Goal: Task Accomplishment & Management: Complete application form

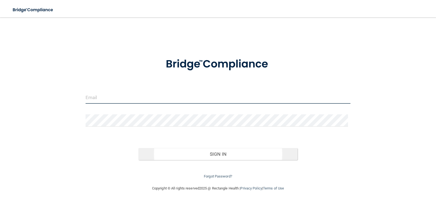
type input "[EMAIL_ADDRESS][DOMAIN_NAME]"
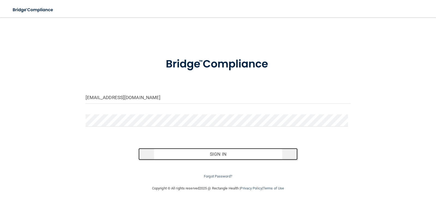
click at [214, 153] on button "Sign In" at bounding box center [217, 154] width 159 height 12
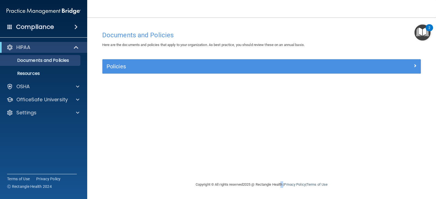
drag, startPoint x: 282, startPoint y: 192, endPoint x: 279, endPoint y: 190, distance: 3.3
click at [282, 194] on main "Documents and Policies Here are the documents and policies that apply to your o…" at bounding box center [261, 108] width 349 height 182
click at [82, 86] on div at bounding box center [77, 86] width 14 height 7
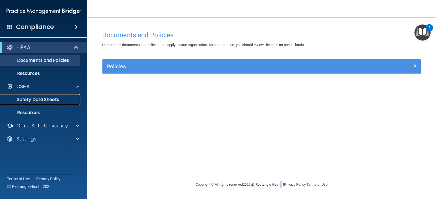
click at [68, 99] on p "Safety Data Sheets" at bounding box center [41, 99] width 74 height 5
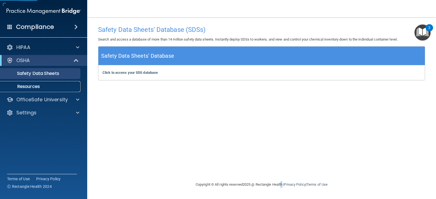
click at [43, 86] on p "Resources" at bounding box center [41, 86] width 74 height 5
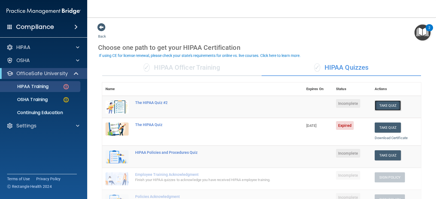
click at [381, 106] on button "Take Quiz" at bounding box center [387, 105] width 26 height 10
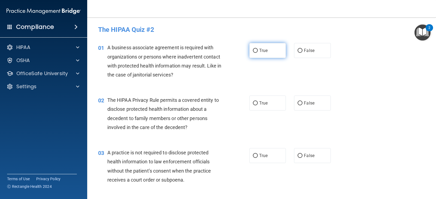
click at [253, 51] on input "True" at bounding box center [255, 51] width 5 height 4
radio input "true"
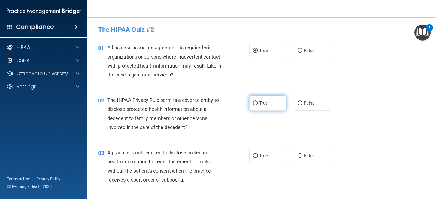
click at [254, 100] on label "True" at bounding box center [267, 103] width 36 height 15
click at [254, 101] on input "True" at bounding box center [255, 103] width 5 height 4
radio input "true"
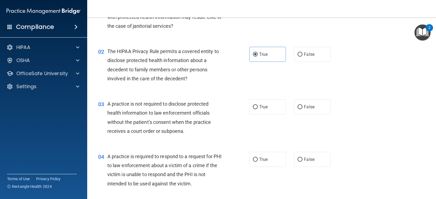
scroll to position [54, 0]
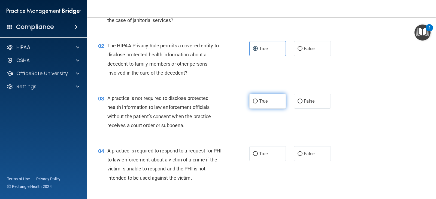
click at [249, 98] on label "True" at bounding box center [267, 101] width 36 height 15
click at [253, 99] on input "True" at bounding box center [255, 101] width 5 height 4
radio input "true"
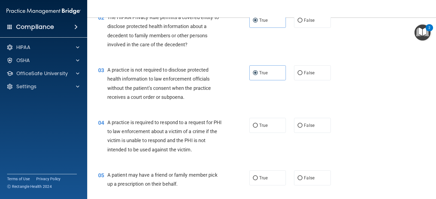
scroll to position [136, 0]
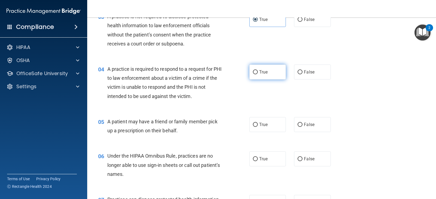
click at [259, 73] on span "True" at bounding box center [263, 71] width 8 height 5
click at [258, 73] on input "True" at bounding box center [255, 72] width 5 height 4
radio input "true"
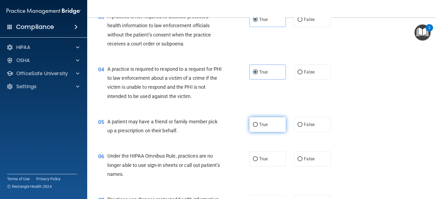
click at [256, 126] on label "True" at bounding box center [267, 124] width 36 height 15
click at [256, 126] on input "True" at bounding box center [255, 125] width 5 height 4
radio input "true"
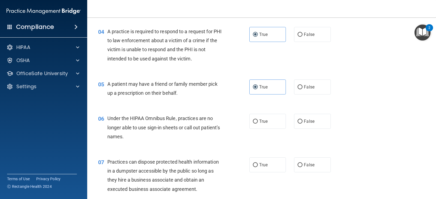
scroll to position [245, 0]
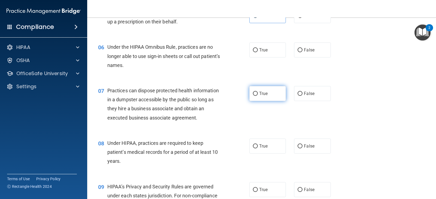
click at [261, 95] on span "True" at bounding box center [263, 93] width 8 height 5
click at [258, 95] on input "True" at bounding box center [255, 94] width 5 height 4
radio input "true"
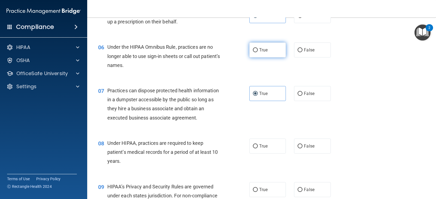
click at [265, 54] on label "True" at bounding box center [267, 49] width 36 height 15
click at [258, 52] on input "True" at bounding box center [255, 50] width 5 height 4
radio input "true"
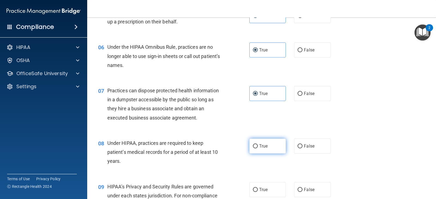
click at [260, 146] on span "True" at bounding box center [263, 146] width 8 height 5
click at [258, 146] on input "True" at bounding box center [255, 146] width 5 height 4
radio input "true"
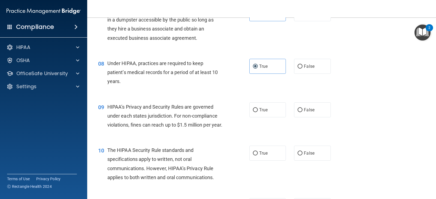
scroll to position [327, 0]
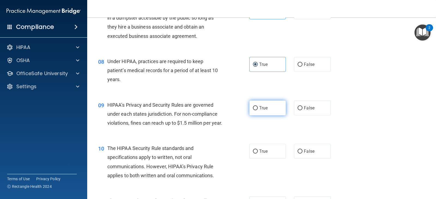
click at [264, 105] on label "True" at bounding box center [267, 107] width 36 height 15
click at [258, 106] on input "True" at bounding box center [255, 108] width 5 height 4
radio input "true"
click at [255, 154] on input "True" at bounding box center [255, 152] width 5 height 4
radio input "true"
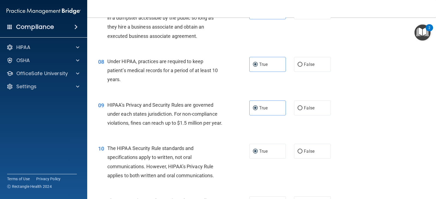
scroll to position [409, 0]
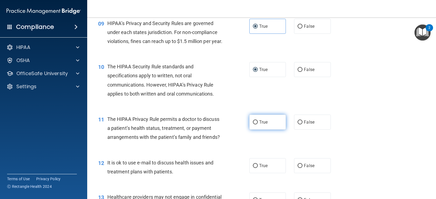
click at [266, 125] on span "True" at bounding box center [263, 122] width 8 height 5
click at [258, 124] on input "True" at bounding box center [255, 122] width 5 height 4
radio input "true"
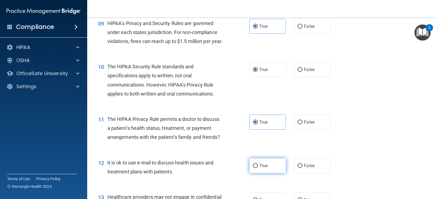
click at [259, 168] on span "True" at bounding box center [263, 165] width 8 height 5
click at [258, 168] on input "True" at bounding box center [255, 166] width 5 height 4
radio input "true"
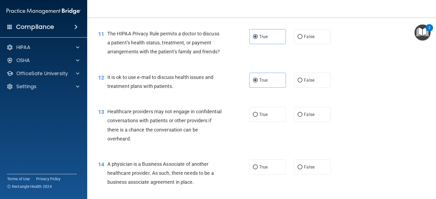
scroll to position [517, 0]
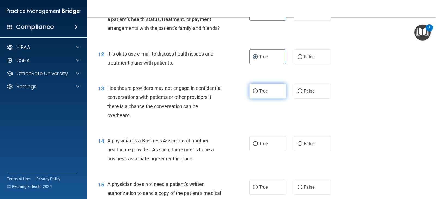
click at [257, 99] on label "True" at bounding box center [267, 91] width 36 height 15
click at [257, 93] on input "True" at bounding box center [255, 91] width 5 height 4
radio input "true"
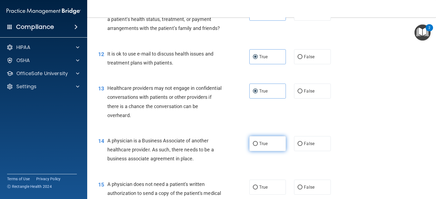
drag, startPoint x: 260, startPoint y: 156, endPoint x: 257, endPoint y: 158, distance: 4.1
click at [259, 151] on label "True" at bounding box center [267, 143] width 36 height 15
click at [258, 146] on input "True" at bounding box center [255, 144] width 5 height 4
radio input "true"
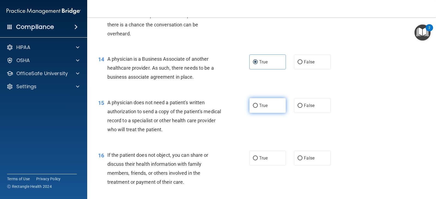
click at [261, 108] on span "True" at bounding box center [263, 105] width 8 height 5
click at [258, 108] on input "True" at bounding box center [255, 106] width 5 height 4
radio input "true"
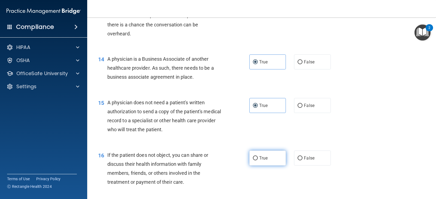
click at [259, 161] on span "True" at bounding box center [263, 158] width 8 height 5
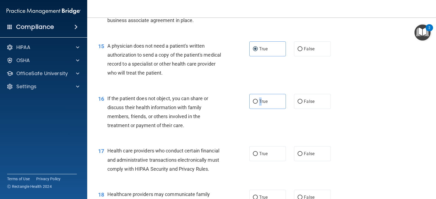
scroll to position [708, 0]
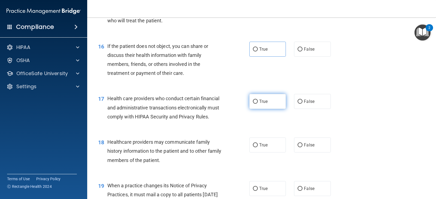
click at [257, 109] on label "True" at bounding box center [267, 101] width 36 height 15
click at [257, 104] on input "True" at bounding box center [255, 102] width 5 height 4
radio input "true"
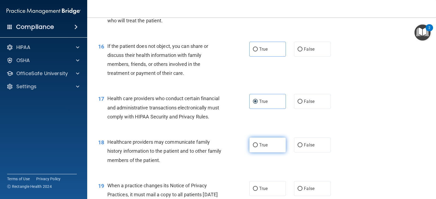
click at [260, 153] on label "True" at bounding box center [267, 145] width 36 height 15
click at [258, 147] on input "True" at bounding box center [255, 145] width 5 height 4
radio input "true"
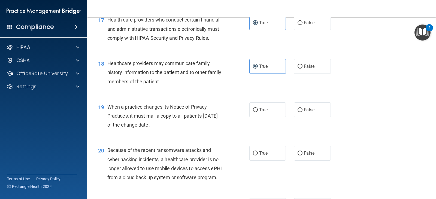
scroll to position [790, 0]
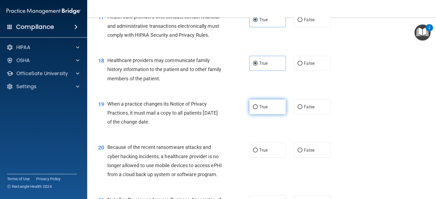
click at [264, 110] on label "True" at bounding box center [267, 106] width 36 height 15
click at [258, 109] on input "True" at bounding box center [255, 107] width 5 height 4
radio input "true"
click at [253, 153] on input "True" at bounding box center [255, 150] width 5 height 4
radio input "true"
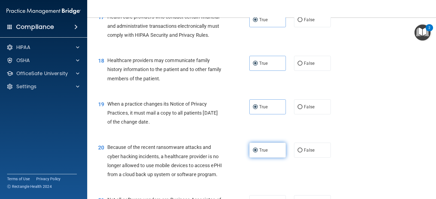
scroll to position [899, 0]
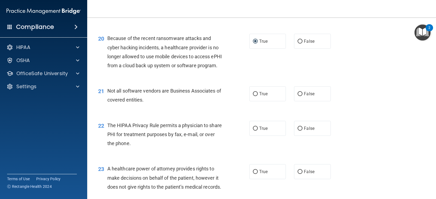
drag, startPoint x: 258, startPoint y: 112, endPoint x: 251, endPoint y: 134, distance: 22.6
click at [259, 96] on span "True" at bounding box center [263, 93] width 8 height 5
click at [252, 136] on label "True" at bounding box center [267, 128] width 36 height 15
click at [253, 131] on input "True" at bounding box center [255, 129] width 5 height 4
radio input "true"
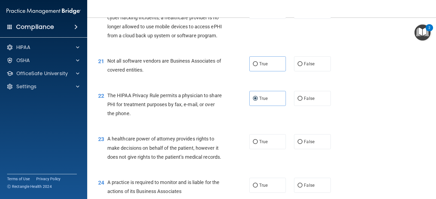
scroll to position [1008, 0]
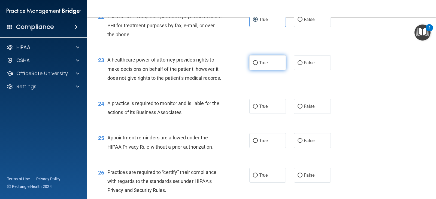
click at [254, 70] on label "True" at bounding box center [267, 62] width 36 height 15
click at [254, 65] on input "True" at bounding box center [255, 63] width 5 height 4
radio input "true"
click at [259, 114] on label "True" at bounding box center [267, 106] width 36 height 15
click at [258, 109] on input "True" at bounding box center [255, 107] width 5 height 4
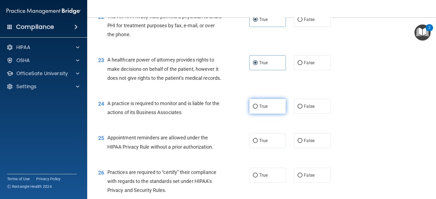
radio input "true"
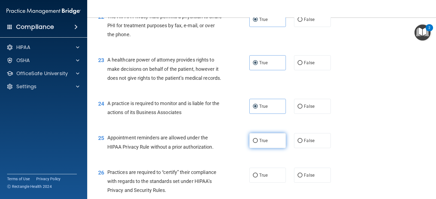
click at [252, 148] on label "True" at bounding box center [267, 140] width 36 height 15
click at [253, 143] on input "True" at bounding box center [255, 141] width 5 height 4
radio input "true"
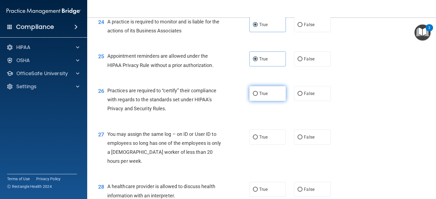
drag, startPoint x: 256, startPoint y: 118, endPoint x: 258, endPoint y: 124, distance: 6.0
click at [255, 101] on label "True" at bounding box center [267, 93] width 36 height 15
click at [255, 96] on input "True" at bounding box center [255, 94] width 5 height 4
radio input "true"
click at [259, 140] on span "True" at bounding box center [263, 137] width 8 height 5
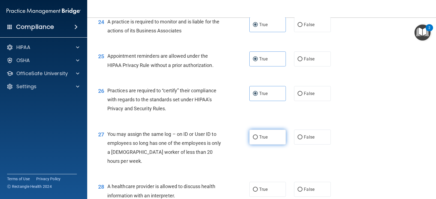
click at [257, 139] on input "True" at bounding box center [255, 137] width 5 height 4
radio input "true"
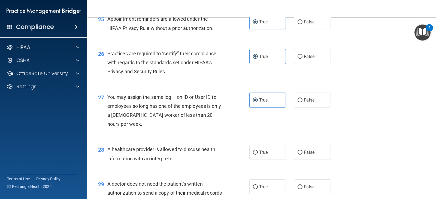
scroll to position [1171, 0]
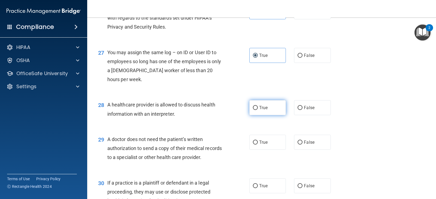
click at [257, 115] on label "True" at bounding box center [267, 107] width 36 height 15
click at [257, 110] on input "True" at bounding box center [255, 108] width 5 height 4
radio input "true"
click at [255, 150] on label "True" at bounding box center [267, 142] width 36 height 15
click at [255, 145] on input "True" at bounding box center [255, 143] width 5 height 4
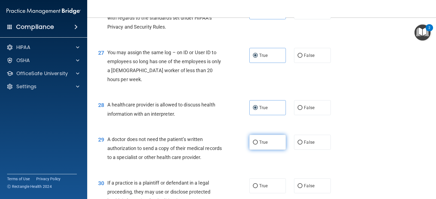
radio input "true"
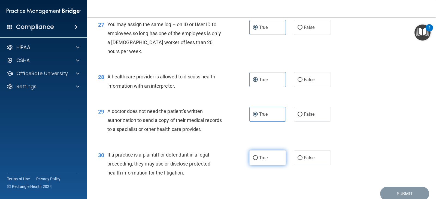
scroll to position [1222, 0]
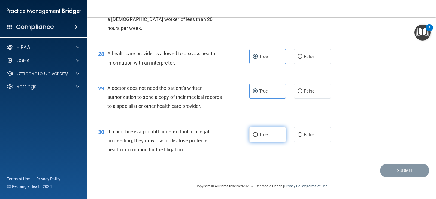
click at [257, 142] on label "True" at bounding box center [267, 134] width 36 height 15
click at [257, 137] on input "True" at bounding box center [255, 135] width 5 height 4
radio input "true"
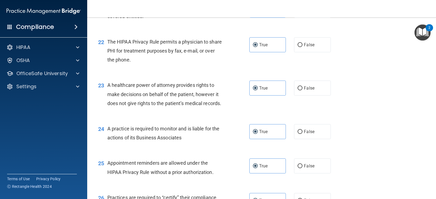
scroll to position [895, 0]
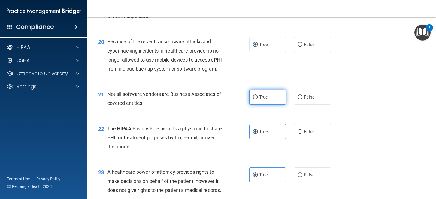
click at [254, 99] on input "True" at bounding box center [255, 97] width 5 height 4
radio input "true"
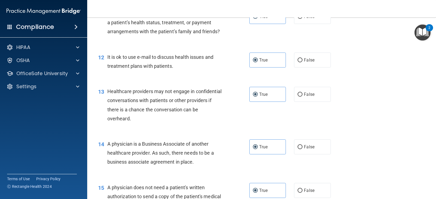
scroll to position [623, 0]
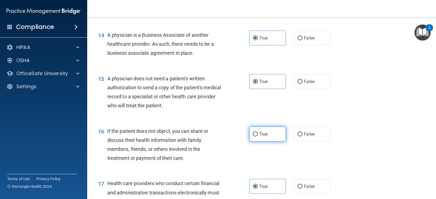
click at [256, 142] on label "True" at bounding box center [267, 134] width 36 height 15
click at [256, 136] on input "True" at bounding box center [255, 134] width 5 height 4
radio input "true"
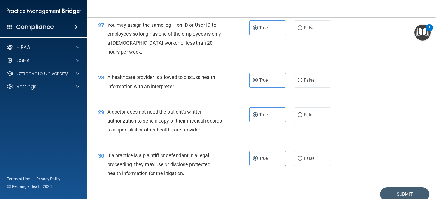
scroll to position [1250, 0]
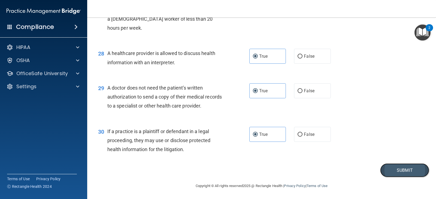
click at [398, 172] on button "Submit" at bounding box center [404, 170] width 49 height 14
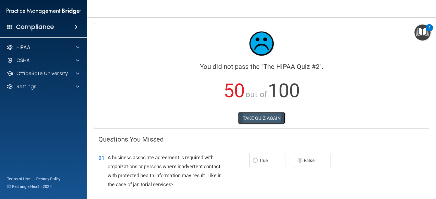
drag, startPoint x: 270, startPoint y: 120, endPoint x: 268, endPoint y: 124, distance: 4.1
click at [268, 124] on button "TAKE QUIZ AGAIN" at bounding box center [261, 118] width 47 height 12
click at [266, 118] on button "TAKE QUIZ AGAIN" at bounding box center [261, 118] width 47 height 12
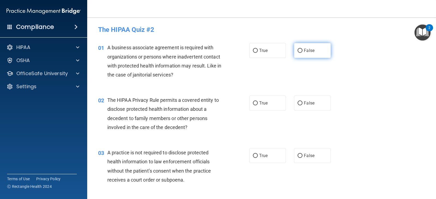
click at [297, 52] on input "False" at bounding box center [299, 51] width 5 height 4
radio input "true"
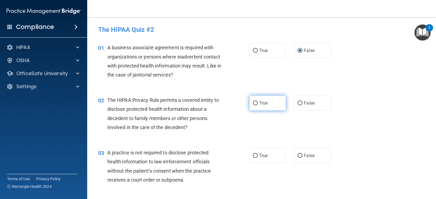
click at [253, 103] on input "True" at bounding box center [255, 103] width 5 height 4
radio input "true"
click at [311, 157] on span "False" at bounding box center [309, 155] width 11 height 5
click at [302, 157] on input "False" at bounding box center [299, 156] width 5 height 4
radio input "true"
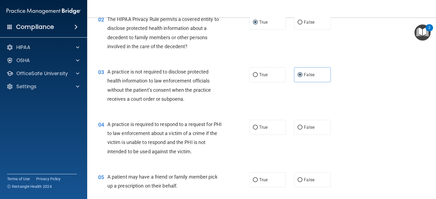
scroll to position [82, 0]
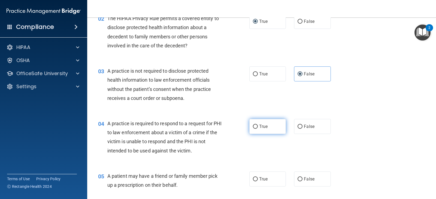
click at [263, 125] on span "True" at bounding box center [263, 126] width 8 height 5
click at [258, 125] on input "True" at bounding box center [255, 127] width 5 height 4
radio input "true"
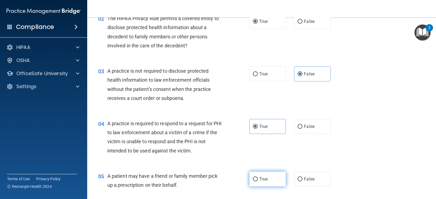
click at [254, 179] on input "True" at bounding box center [255, 179] width 5 height 4
radio input "true"
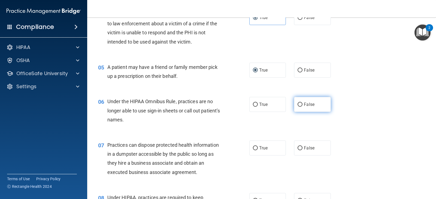
click at [297, 104] on input "False" at bounding box center [299, 105] width 5 height 4
radio input "true"
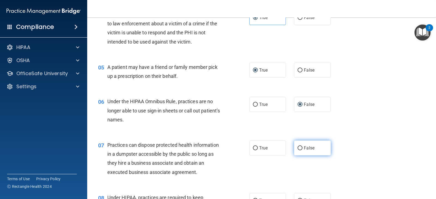
click at [304, 147] on span "False" at bounding box center [309, 147] width 11 height 5
click at [301, 147] on input "False" at bounding box center [299, 148] width 5 height 4
radio input "true"
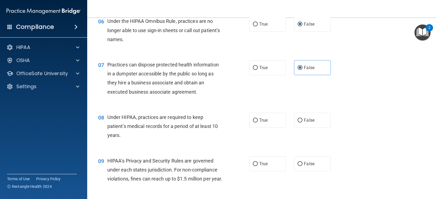
scroll to position [272, 0]
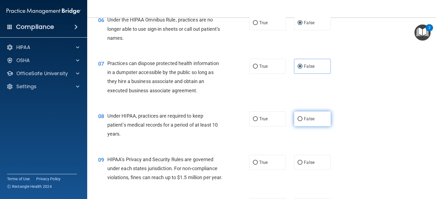
click at [300, 119] on label "False" at bounding box center [312, 118] width 36 height 15
click at [300, 119] on input "False" at bounding box center [299, 119] width 5 height 4
radio input "true"
click at [309, 175] on div "09 HIPAA’s Privacy and Security Rules are governed under each states jurisdicti…" at bounding box center [261, 170] width 335 height 44
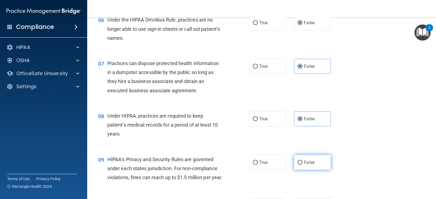
click at [311, 166] on label "False" at bounding box center [312, 162] width 36 height 15
click at [302, 165] on input "False" at bounding box center [299, 163] width 5 height 4
radio input "true"
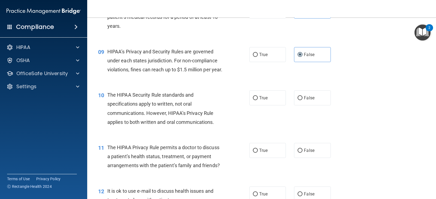
scroll to position [381, 0]
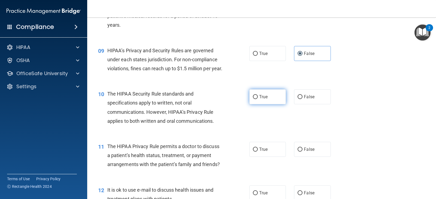
click at [263, 99] on span "True" at bounding box center [263, 96] width 8 height 5
click at [258, 99] on input "True" at bounding box center [255, 97] width 5 height 4
radio input "true"
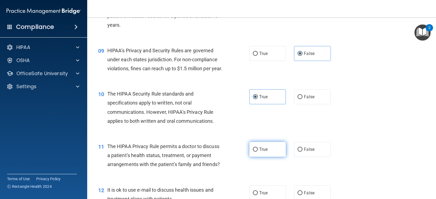
click at [259, 152] on span "True" at bounding box center [263, 149] width 8 height 5
click at [258, 152] on input "True" at bounding box center [255, 150] width 5 height 4
radio input "true"
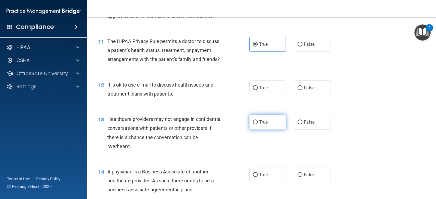
scroll to position [490, 0]
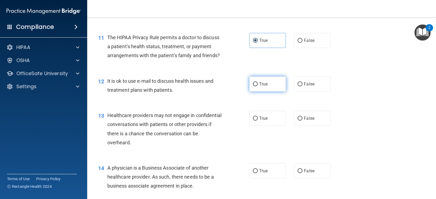
click at [266, 87] on span "True" at bounding box center [263, 83] width 8 height 5
click at [258, 86] on input "True" at bounding box center [255, 84] width 5 height 4
radio input "true"
drag, startPoint x: 311, startPoint y: 130, endPoint x: 299, endPoint y: 165, distance: 36.7
click at [311, 126] on label "False" at bounding box center [312, 118] width 36 height 15
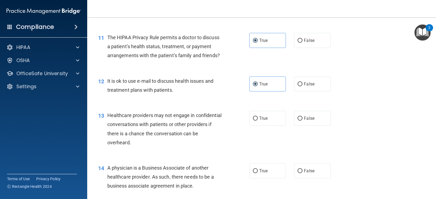
click at [302, 121] on input "False" at bounding box center [299, 119] width 5 height 4
radio input "true"
click at [307, 178] on label "False" at bounding box center [312, 170] width 36 height 15
click at [302, 173] on input "False" at bounding box center [299, 171] width 5 height 4
radio input "true"
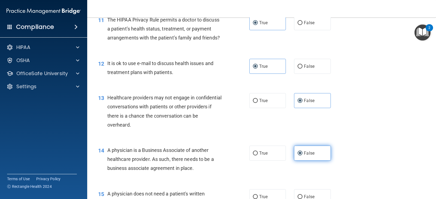
scroll to position [626, 0]
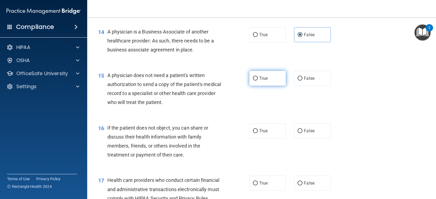
click at [262, 84] on label "True" at bounding box center [267, 78] width 36 height 15
click at [258, 81] on input "True" at bounding box center [255, 79] width 5 height 4
radio input "true"
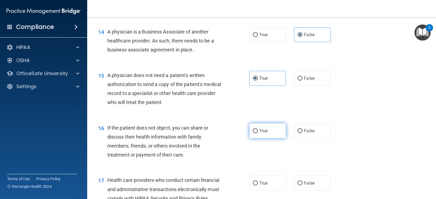
click at [254, 133] on input "True" at bounding box center [255, 131] width 5 height 4
radio input "true"
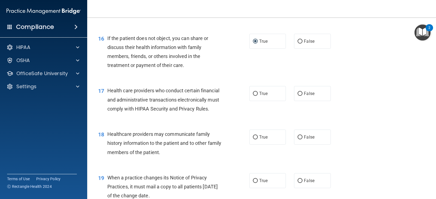
scroll to position [735, 0]
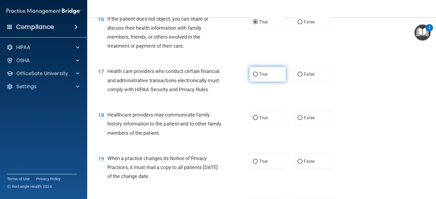
click at [262, 82] on label "True" at bounding box center [267, 74] width 36 height 15
click at [258, 77] on input "True" at bounding box center [255, 74] width 5 height 4
radio input "true"
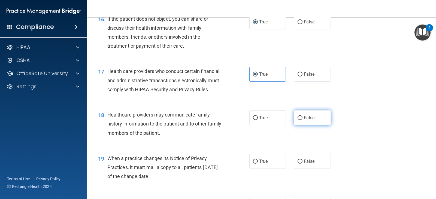
click at [311, 125] on label "False" at bounding box center [312, 117] width 36 height 15
click at [302, 120] on input "False" at bounding box center [299, 118] width 5 height 4
radio input "true"
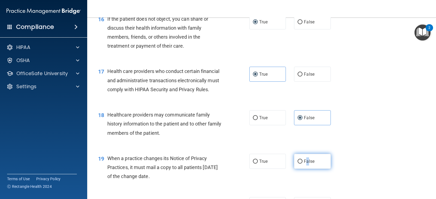
click at [305, 164] on span "False" at bounding box center [309, 161] width 11 height 5
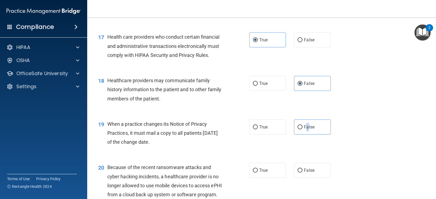
scroll to position [844, 0]
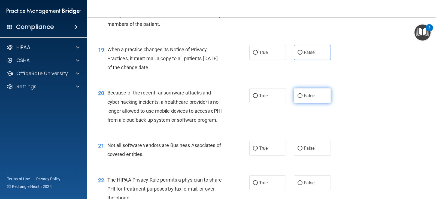
click at [303, 103] on label "False" at bounding box center [312, 95] width 36 height 15
click at [302, 98] on input "False" at bounding box center [299, 96] width 5 height 4
radio input "true"
click at [269, 156] on label "True" at bounding box center [267, 148] width 36 height 15
click at [258, 151] on input "True" at bounding box center [255, 149] width 5 height 4
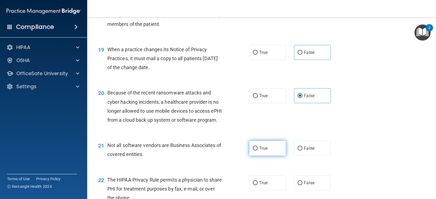
radio input "true"
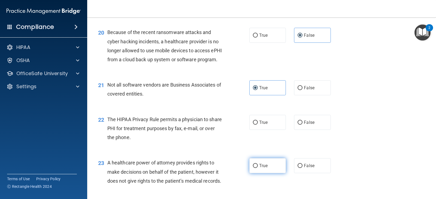
scroll to position [926, 0]
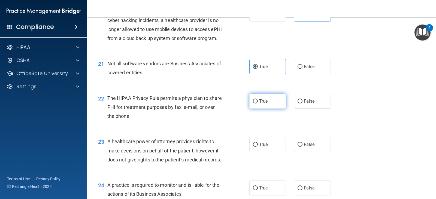
click at [263, 109] on label "True" at bounding box center [267, 101] width 36 height 15
click at [258, 103] on input "True" at bounding box center [255, 101] width 5 height 4
radio input "true"
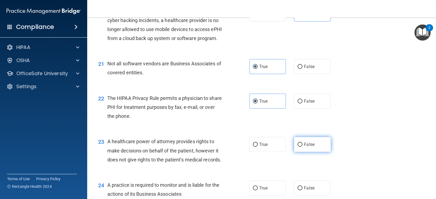
click at [309, 147] on span "False" at bounding box center [309, 144] width 11 height 5
click at [302, 147] on input "False" at bounding box center [299, 145] width 5 height 4
radio input "true"
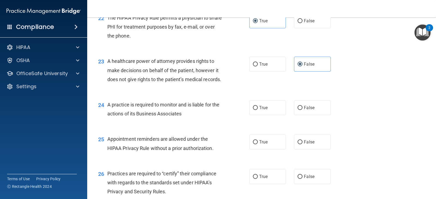
scroll to position [1008, 0]
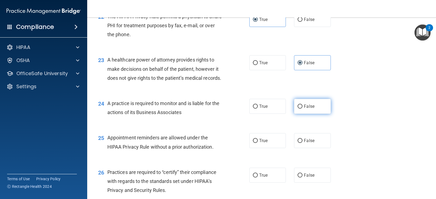
click at [300, 114] on label "False" at bounding box center [312, 106] width 36 height 15
click at [300, 109] on input "False" at bounding box center [299, 107] width 5 height 4
radio input "true"
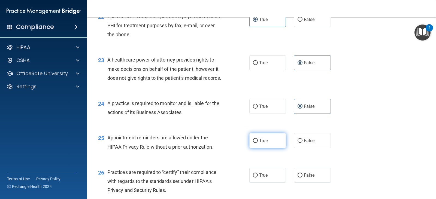
click at [266, 148] on label "True" at bounding box center [267, 140] width 36 height 15
click at [258, 143] on input "True" at bounding box center [255, 141] width 5 height 4
radio input "true"
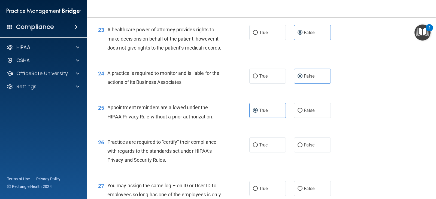
scroll to position [1117, 0]
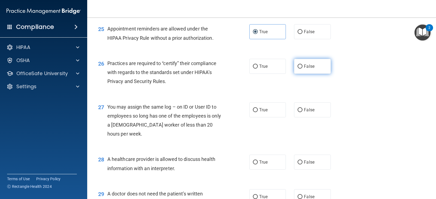
click at [312, 69] on span "False" at bounding box center [309, 66] width 11 height 5
click at [302, 69] on input "False" at bounding box center [299, 67] width 5 height 4
radio input "true"
click at [309, 112] on span "False" at bounding box center [309, 109] width 11 height 5
click at [302, 112] on input "False" at bounding box center [299, 110] width 5 height 4
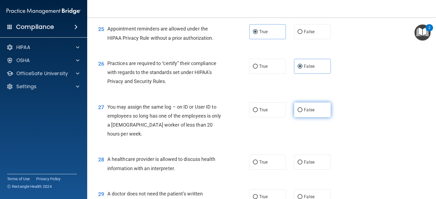
radio input "true"
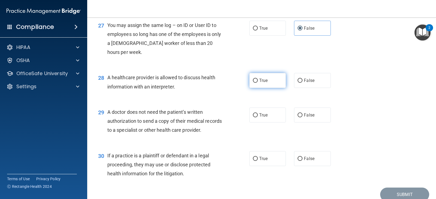
click at [263, 88] on label "True" at bounding box center [267, 80] width 36 height 15
click at [258, 83] on input "True" at bounding box center [255, 81] width 5 height 4
radio input "true"
click at [255, 123] on label "True" at bounding box center [267, 115] width 36 height 15
click at [255, 117] on input "True" at bounding box center [255, 115] width 5 height 4
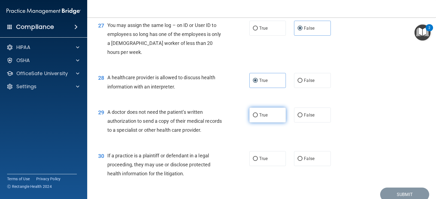
radio input "true"
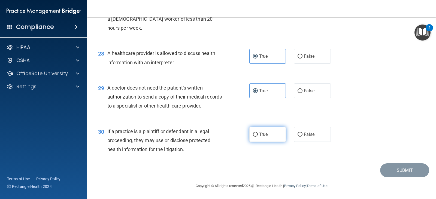
scroll to position [1250, 0]
click at [254, 136] on input "True" at bounding box center [255, 135] width 5 height 4
radio input "true"
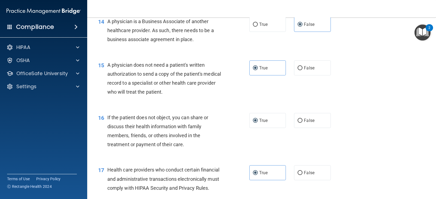
scroll to position [654, 0]
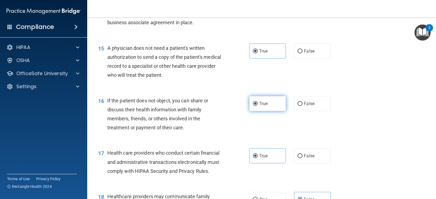
click at [269, 111] on label "True" at bounding box center [267, 103] width 36 height 15
click at [258, 106] on input "True" at bounding box center [255, 104] width 5 height 4
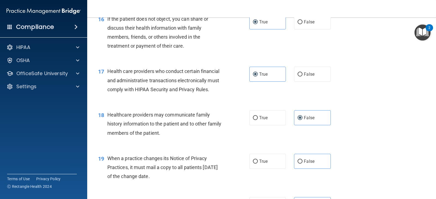
scroll to position [844, 0]
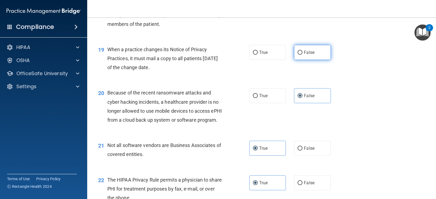
click at [310, 57] on label "False" at bounding box center [312, 52] width 36 height 15
click at [302, 55] on input "False" at bounding box center [299, 53] width 5 height 4
radio input "true"
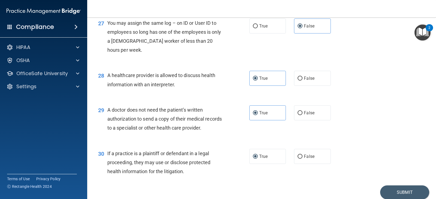
scroll to position [1250, 0]
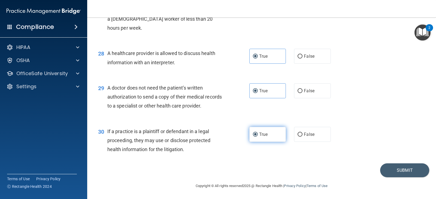
click at [266, 138] on label "True" at bounding box center [267, 134] width 36 height 15
click at [258, 137] on input "True" at bounding box center [255, 135] width 5 height 4
click at [399, 169] on button "Submit" at bounding box center [404, 170] width 49 height 14
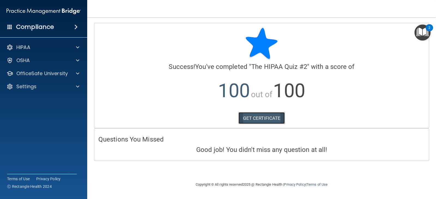
click at [272, 116] on link "GET CERTIFICATE" at bounding box center [261, 118] width 47 height 12
click at [26, 75] on p "OfficeSafe University" at bounding box center [41, 73] width 51 height 7
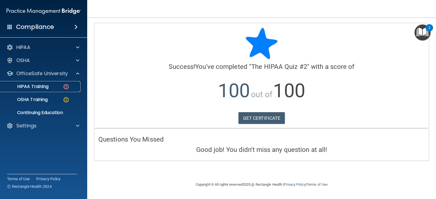
click at [24, 85] on p "HIPAA Training" at bounding box center [26, 86] width 45 height 5
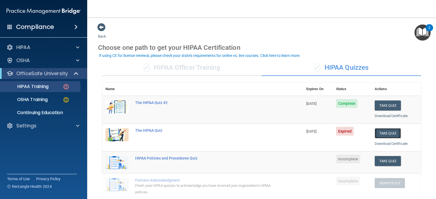
click at [382, 132] on button "Take Quiz" at bounding box center [387, 133] width 26 height 10
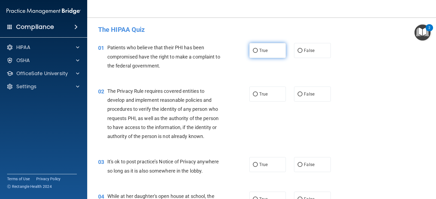
click at [255, 50] on input "True" at bounding box center [255, 51] width 5 height 4
radio input "true"
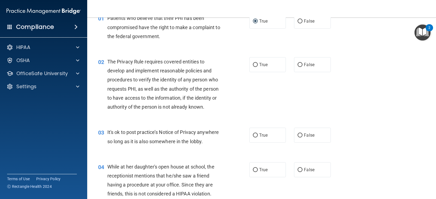
scroll to position [27, 0]
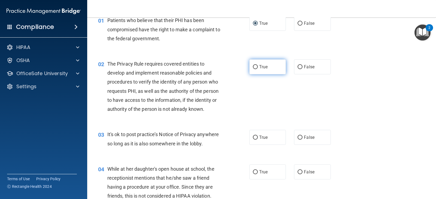
click at [255, 65] on label "True" at bounding box center [267, 66] width 36 height 15
click at [255, 65] on input "True" at bounding box center [255, 67] width 5 height 4
radio input "true"
click at [253, 137] on input "True" at bounding box center [255, 138] width 5 height 4
radio input "true"
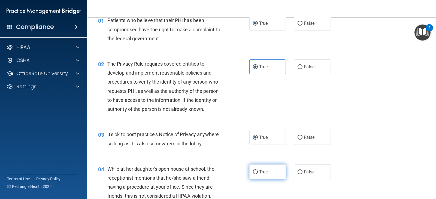
click at [254, 173] on label "True" at bounding box center [267, 171] width 36 height 15
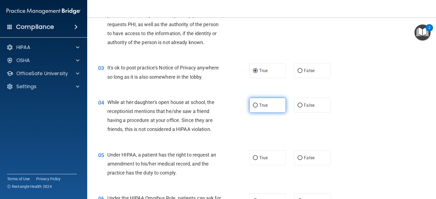
scroll to position [109, 0]
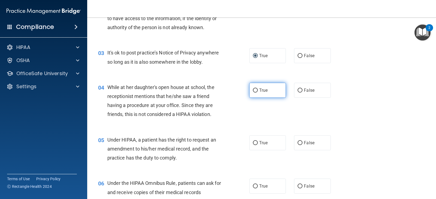
click at [253, 89] on input "True" at bounding box center [255, 91] width 5 height 4
radio input "true"
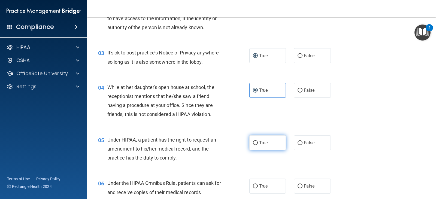
click at [255, 143] on input "True" at bounding box center [255, 143] width 5 height 4
radio input "true"
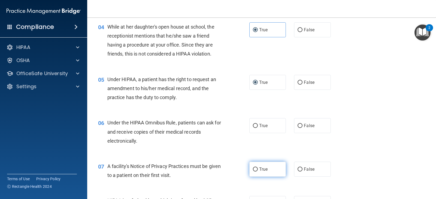
scroll to position [191, 0]
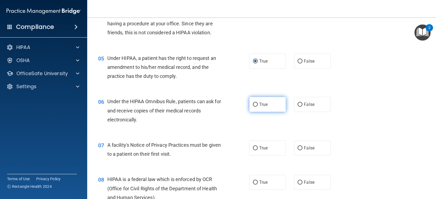
click at [253, 104] on input "True" at bounding box center [255, 105] width 5 height 4
radio input "true"
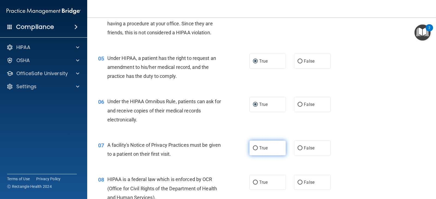
click at [255, 149] on label "True" at bounding box center [267, 148] width 36 height 15
click at [253, 147] on input "True" at bounding box center [255, 148] width 5 height 4
radio input "true"
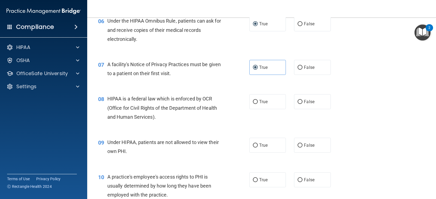
scroll to position [272, 0]
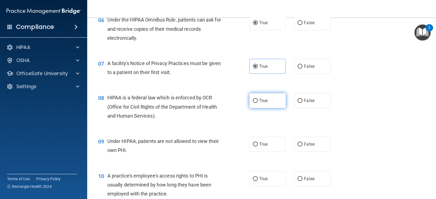
click at [253, 103] on input "True" at bounding box center [255, 101] width 5 height 4
radio input "true"
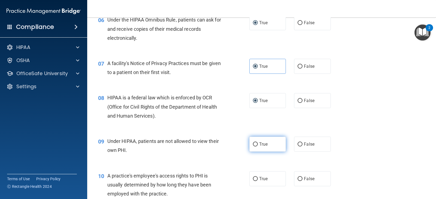
click at [256, 149] on label "True" at bounding box center [267, 144] width 36 height 15
click at [256, 147] on input "True" at bounding box center [255, 144] width 5 height 4
radio input "true"
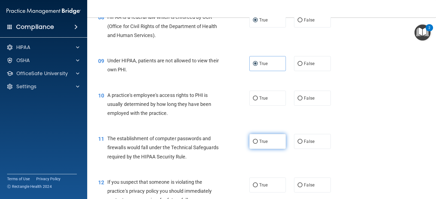
scroll to position [354, 0]
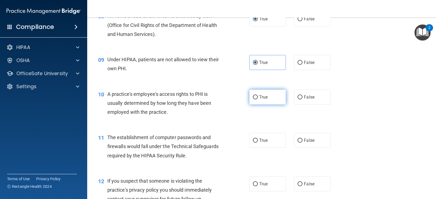
click at [250, 97] on label "True" at bounding box center [267, 97] width 36 height 15
click at [253, 97] on input "True" at bounding box center [255, 97] width 5 height 4
radio input "true"
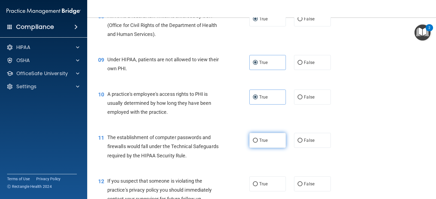
click at [254, 141] on input "True" at bounding box center [255, 141] width 5 height 4
radio input "true"
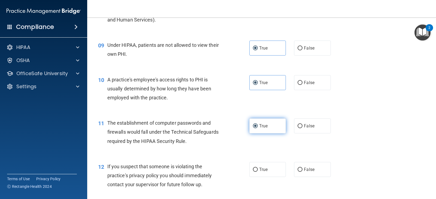
scroll to position [436, 0]
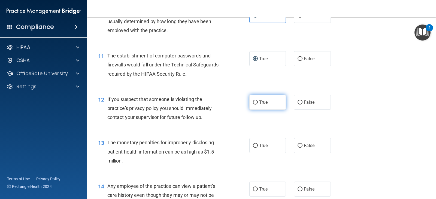
click at [253, 102] on input "True" at bounding box center [255, 102] width 5 height 4
radio input "true"
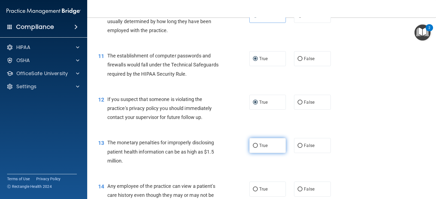
click at [253, 146] on input "True" at bounding box center [255, 146] width 5 height 4
radio input "true"
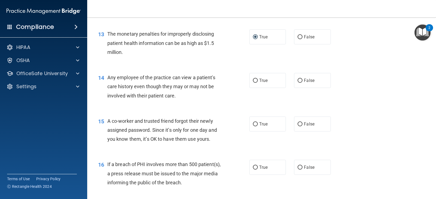
scroll to position [545, 0]
click at [254, 79] on input "True" at bounding box center [255, 80] width 5 height 4
radio input "true"
click at [253, 124] on input "True" at bounding box center [255, 124] width 5 height 4
radio input "true"
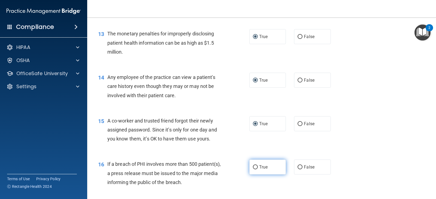
click at [253, 166] on input "True" at bounding box center [255, 167] width 5 height 4
radio input "true"
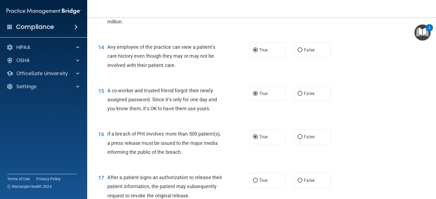
scroll to position [626, 0]
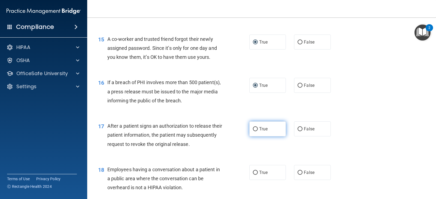
click at [254, 131] on input "True" at bounding box center [255, 129] width 5 height 4
radio input "true"
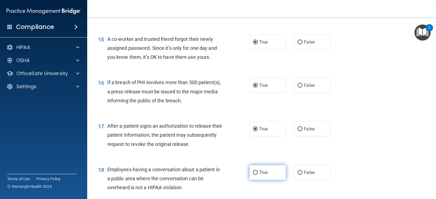
click at [254, 173] on input "True" at bounding box center [255, 173] width 5 height 4
radio input "true"
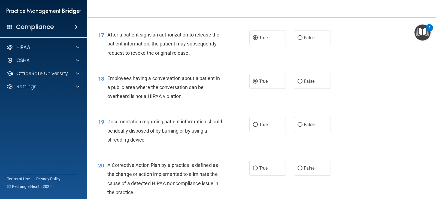
scroll to position [735, 0]
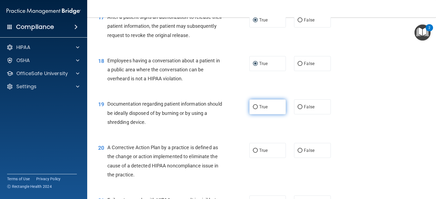
click at [253, 107] on input "True" at bounding box center [255, 107] width 5 height 4
radio input "true"
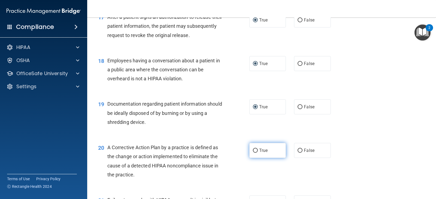
click at [253, 149] on input "True" at bounding box center [255, 151] width 5 height 4
radio input "true"
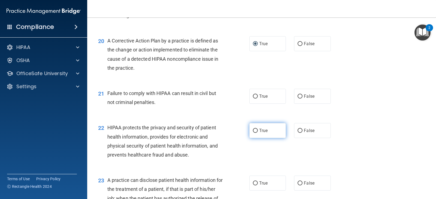
scroll to position [844, 0]
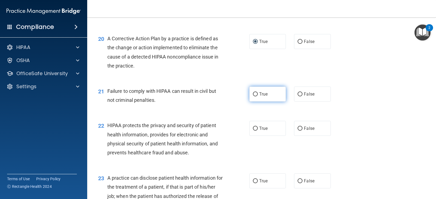
click at [255, 95] on input "True" at bounding box center [255, 94] width 5 height 4
radio input "true"
click at [254, 129] on input "True" at bounding box center [255, 129] width 5 height 4
radio input "true"
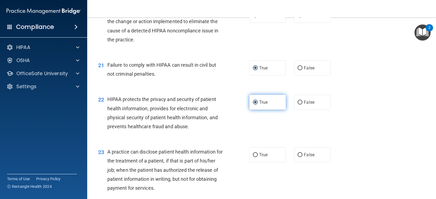
scroll to position [926, 0]
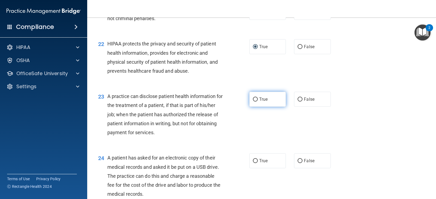
click at [253, 99] on input "True" at bounding box center [255, 100] width 5 height 4
radio input "true"
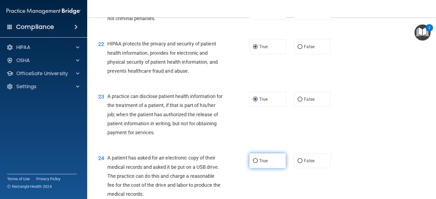
click at [255, 163] on label "True" at bounding box center [267, 160] width 36 height 15
click at [255, 163] on input "True" at bounding box center [255, 161] width 5 height 4
radio input "true"
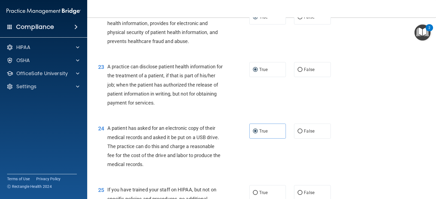
scroll to position [1035, 0]
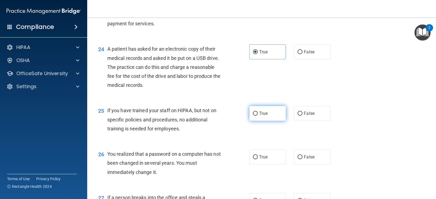
click at [254, 112] on input "True" at bounding box center [255, 114] width 5 height 4
radio input "true"
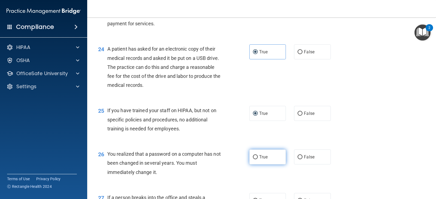
click at [254, 157] on input "True" at bounding box center [255, 157] width 5 height 4
radio input "true"
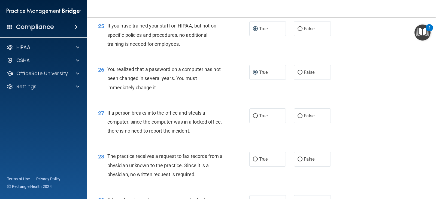
scroll to position [1144, 0]
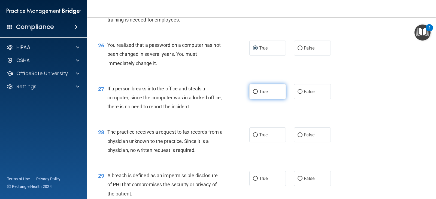
click at [255, 93] on input "True" at bounding box center [255, 92] width 5 height 4
radio input "true"
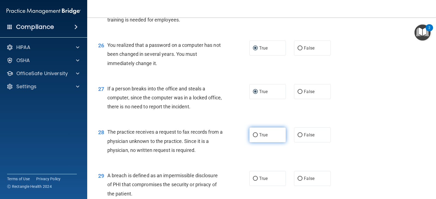
click at [253, 133] on input "True" at bounding box center [255, 135] width 5 height 4
radio input "true"
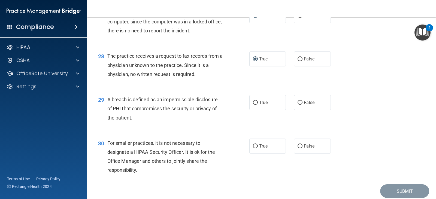
scroll to position [1226, 0]
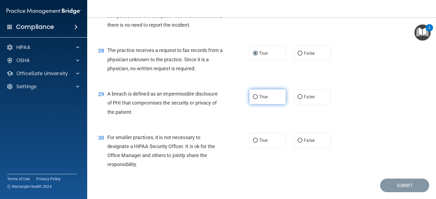
drag, startPoint x: 252, startPoint y: 100, endPoint x: 254, endPoint y: 98, distance: 3.1
click at [254, 98] on label "True" at bounding box center [267, 96] width 36 height 15
click at [253, 97] on input "True" at bounding box center [255, 97] width 5 height 4
radio input "true"
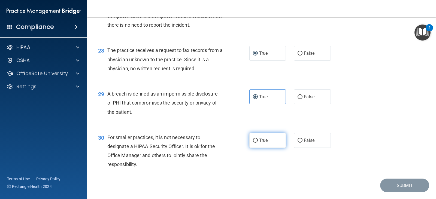
click at [250, 140] on label "True" at bounding box center [267, 140] width 36 height 15
click at [253, 140] on input "True" at bounding box center [255, 141] width 5 height 4
radio input "true"
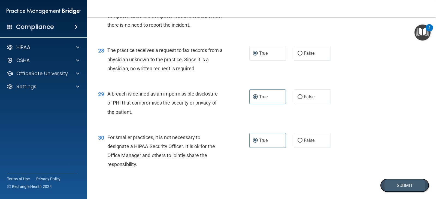
click at [388, 187] on button "Submit" at bounding box center [404, 186] width 49 height 14
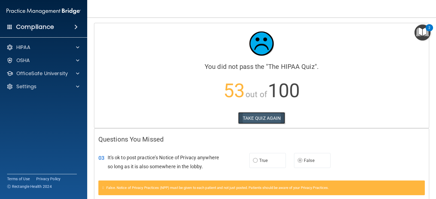
click at [265, 119] on button "TAKE QUIZ AGAIN" at bounding box center [261, 118] width 47 height 12
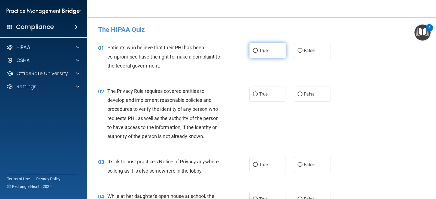
click at [254, 49] on input "True" at bounding box center [255, 51] width 5 height 4
radio input "true"
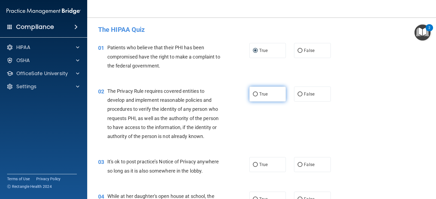
click at [253, 96] on input "True" at bounding box center [255, 94] width 5 height 4
radio input "true"
click at [297, 163] on input "False" at bounding box center [299, 165] width 5 height 4
radio input "true"
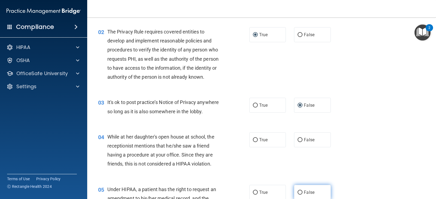
scroll to position [82, 0]
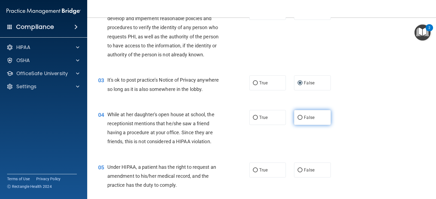
click at [297, 116] on input "False" at bounding box center [299, 118] width 5 height 4
radio input "true"
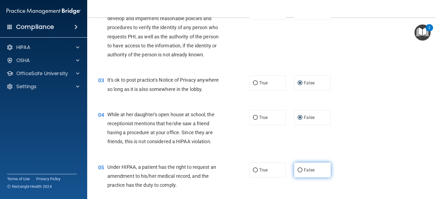
click at [297, 171] on input "False" at bounding box center [299, 170] width 5 height 4
radio input "true"
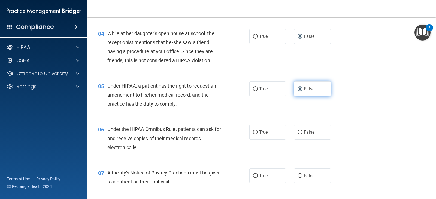
scroll to position [163, 0]
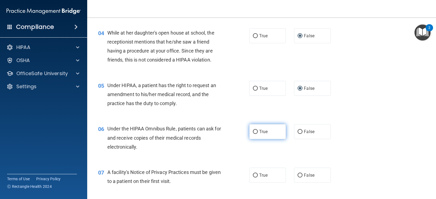
click at [253, 135] on label "True" at bounding box center [267, 131] width 36 height 15
click at [253, 134] on input "True" at bounding box center [255, 132] width 5 height 4
radio input "true"
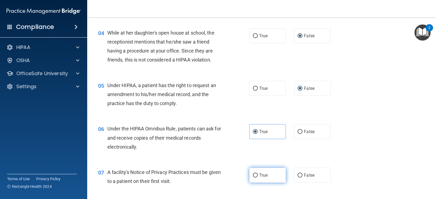
click at [250, 176] on label "True" at bounding box center [267, 175] width 36 height 15
click at [253, 176] on input "True" at bounding box center [255, 175] width 5 height 4
radio input "true"
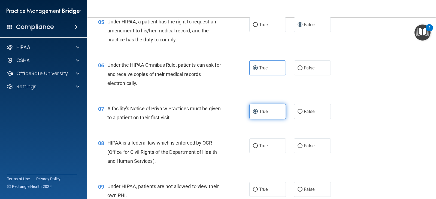
scroll to position [245, 0]
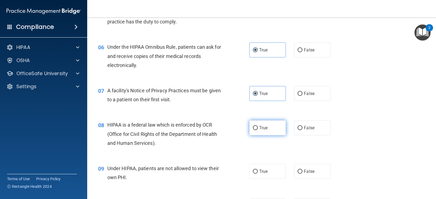
click at [254, 126] on input "True" at bounding box center [255, 128] width 5 height 4
radio input "true"
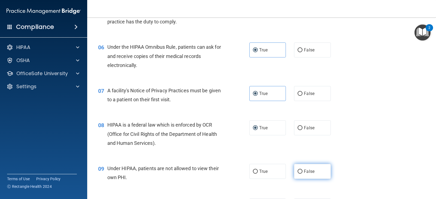
click at [298, 172] on input "False" at bounding box center [299, 172] width 5 height 4
radio input "true"
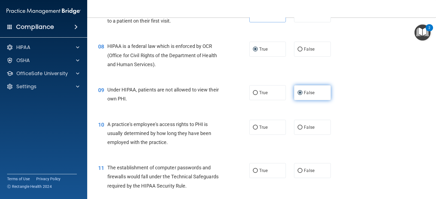
scroll to position [327, 0]
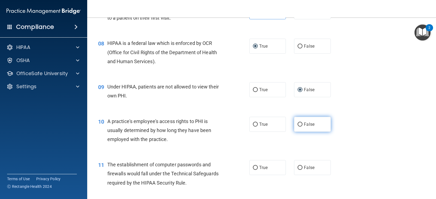
click at [298, 126] on input "False" at bounding box center [299, 125] width 5 height 4
radio input "true"
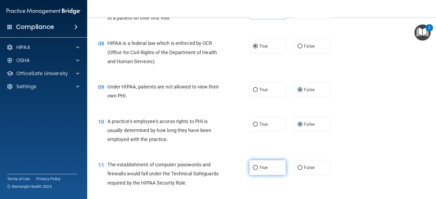
click at [251, 166] on label "True" at bounding box center [267, 167] width 36 height 15
click at [253, 166] on input "True" at bounding box center [255, 168] width 5 height 4
radio input "true"
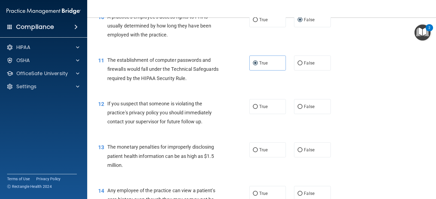
scroll to position [436, 0]
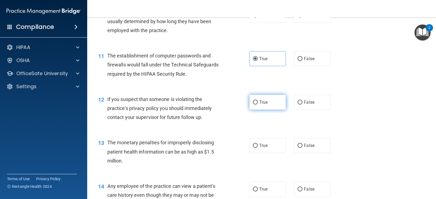
click at [253, 104] on input "True" at bounding box center [255, 102] width 5 height 4
radio input "true"
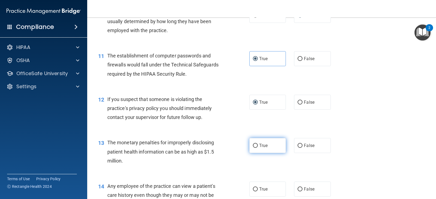
click at [254, 148] on input "True" at bounding box center [255, 146] width 5 height 4
radio input "true"
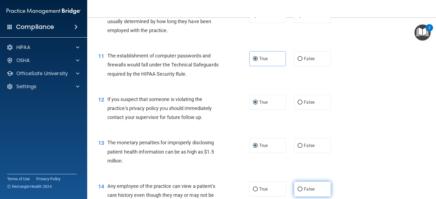
click at [297, 189] on input "False" at bounding box center [299, 189] width 5 height 4
radio input "true"
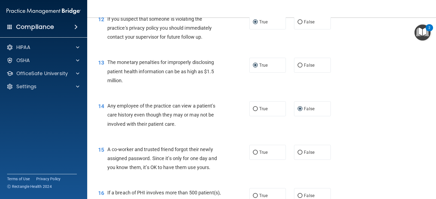
scroll to position [545, 0]
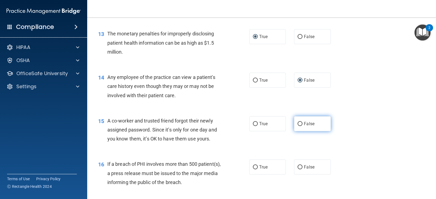
click at [297, 125] on input "False" at bounding box center [299, 124] width 5 height 4
radio input "true"
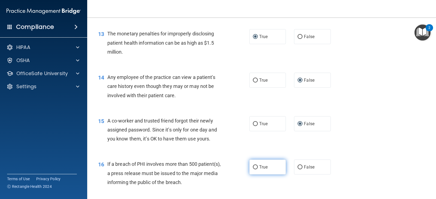
click at [255, 170] on label "True" at bounding box center [267, 167] width 36 height 15
click at [255, 169] on input "True" at bounding box center [255, 167] width 5 height 4
radio input "true"
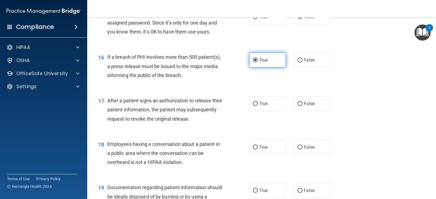
scroll to position [654, 0]
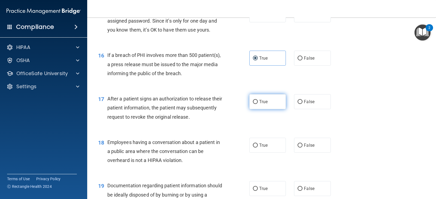
click at [255, 102] on input "True" at bounding box center [255, 102] width 5 height 4
radio input "true"
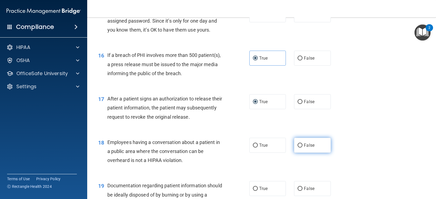
click at [294, 146] on label "False" at bounding box center [312, 145] width 36 height 15
click at [297, 146] on input "False" at bounding box center [299, 146] width 5 height 4
radio input "true"
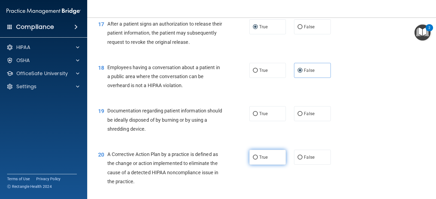
scroll to position [735, 0]
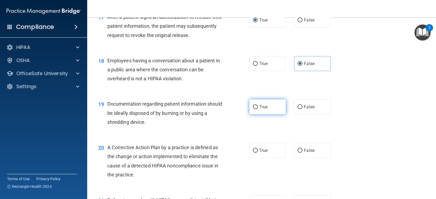
click at [253, 107] on input "True" at bounding box center [255, 107] width 5 height 4
radio input "true"
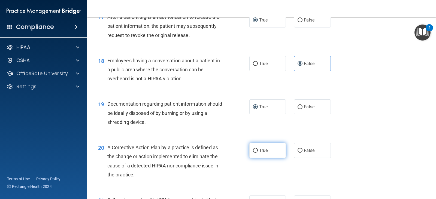
click at [254, 151] on input "True" at bounding box center [255, 151] width 5 height 4
radio input "true"
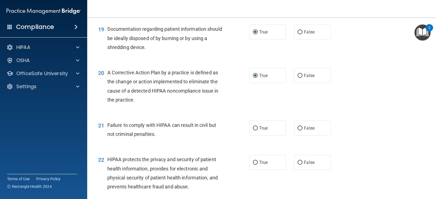
scroll to position [817, 0]
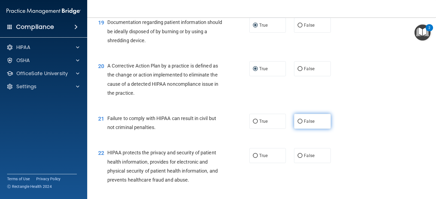
click at [297, 121] on input "False" at bounding box center [299, 122] width 5 height 4
radio input "true"
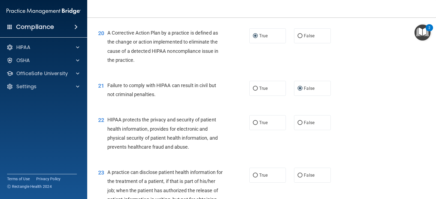
scroll to position [899, 0]
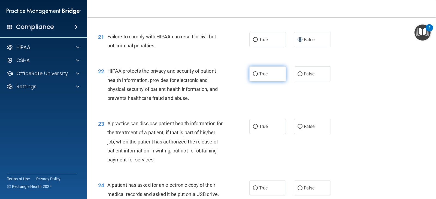
click at [254, 72] on input "True" at bounding box center [255, 74] width 5 height 4
radio input "true"
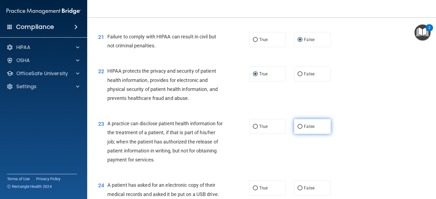
click at [295, 129] on label "False" at bounding box center [312, 126] width 36 height 15
click at [297, 129] on input "False" at bounding box center [299, 127] width 5 height 4
radio input "true"
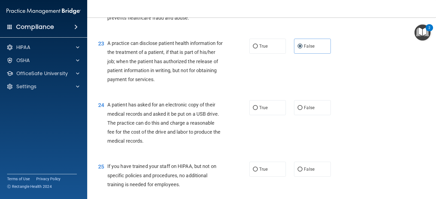
scroll to position [980, 0]
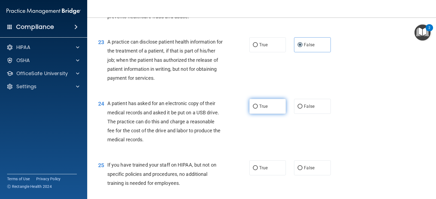
click at [249, 103] on label "True" at bounding box center [267, 106] width 36 height 15
click at [253, 105] on input "True" at bounding box center [255, 107] width 5 height 4
radio input "true"
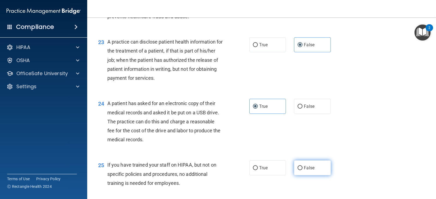
click at [300, 168] on input "False" at bounding box center [299, 168] width 5 height 4
radio input "true"
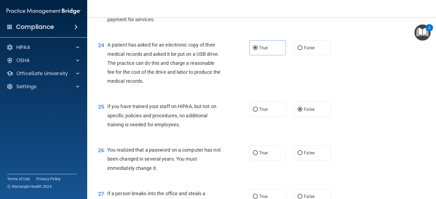
scroll to position [1062, 0]
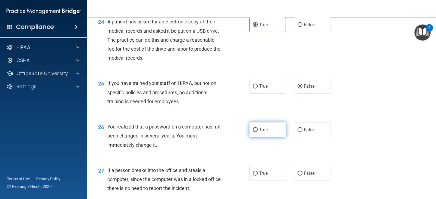
click at [253, 133] on label "True" at bounding box center [267, 129] width 36 height 15
click at [253, 132] on input "True" at bounding box center [255, 130] width 5 height 4
radio input "true"
click at [299, 175] on input "False" at bounding box center [299, 174] width 5 height 4
radio input "true"
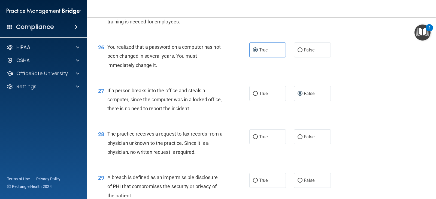
scroll to position [1144, 0]
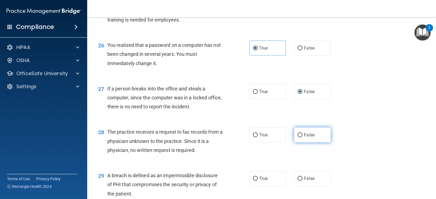
click at [295, 138] on label "False" at bounding box center [312, 134] width 36 height 15
click at [297, 137] on input "False" at bounding box center [299, 135] width 5 height 4
radio input "true"
click at [254, 180] on input "True" at bounding box center [255, 179] width 5 height 4
radio input "true"
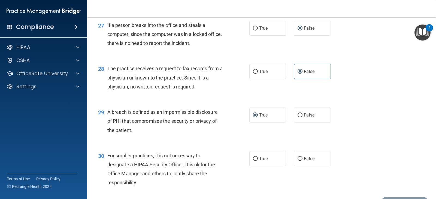
scroll to position [1226, 0]
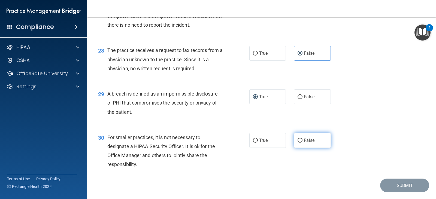
click at [297, 141] on input "False" at bounding box center [299, 141] width 5 height 4
radio input "true"
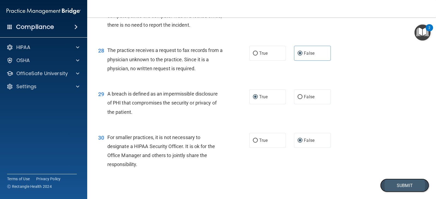
click at [398, 185] on button "Submit" at bounding box center [404, 186] width 49 height 14
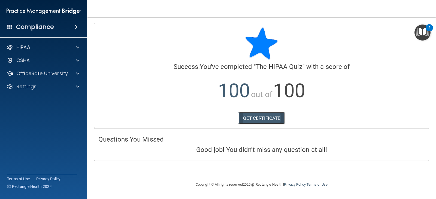
click at [262, 119] on link "GET CERTIFICATE" at bounding box center [261, 118] width 47 height 12
click at [46, 74] on p "OfficeSafe University" at bounding box center [41, 73] width 51 height 7
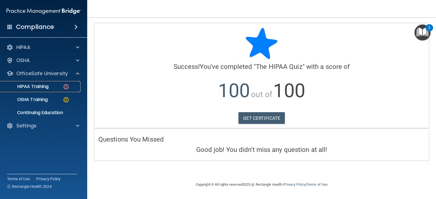
click at [44, 90] on link "HIPAA Training" at bounding box center [38, 86] width 86 height 11
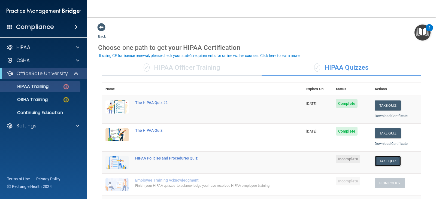
click at [380, 159] on button "Take Quiz" at bounding box center [387, 161] width 26 height 10
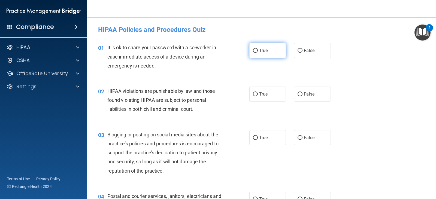
click at [257, 52] on label "True" at bounding box center [267, 50] width 36 height 15
click at [257, 52] on input "True" at bounding box center [255, 51] width 5 height 4
radio input "true"
click at [254, 95] on input "True" at bounding box center [255, 94] width 5 height 4
radio input "true"
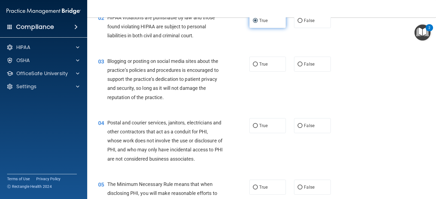
scroll to position [82, 0]
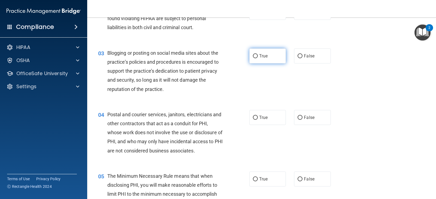
click at [255, 55] on input "True" at bounding box center [255, 56] width 5 height 4
radio input "true"
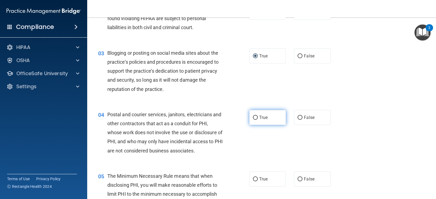
click at [254, 118] on input "True" at bounding box center [255, 118] width 5 height 4
radio input "true"
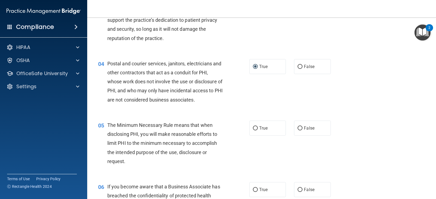
scroll to position [136, 0]
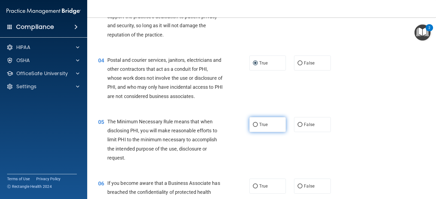
click at [254, 123] on input "True" at bounding box center [255, 125] width 5 height 4
radio input "true"
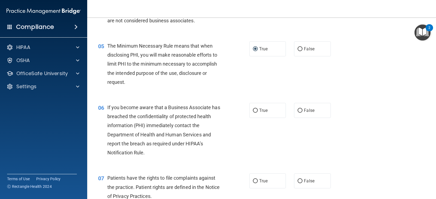
scroll to position [218, 0]
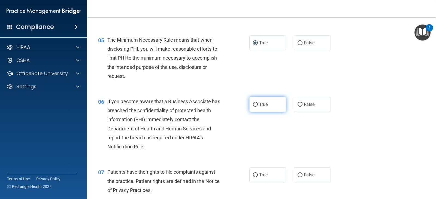
click at [253, 103] on input "True" at bounding box center [255, 105] width 5 height 4
radio input "true"
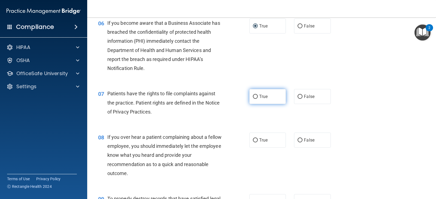
scroll to position [300, 0]
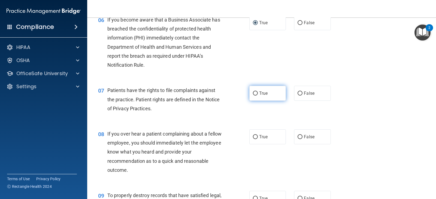
click at [253, 96] on label "True" at bounding box center [267, 93] width 36 height 15
click at [253, 96] on input "True" at bounding box center [255, 94] width 5 height 4
radio input "true"
click at [253, 137] on input "True" at bounding box center [255, 137] width 5 height 4
radio input "true"
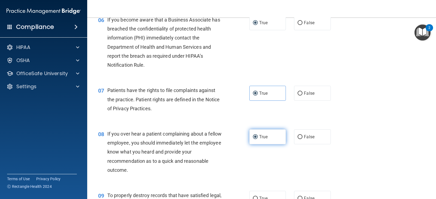
scroll to position [381, 0]
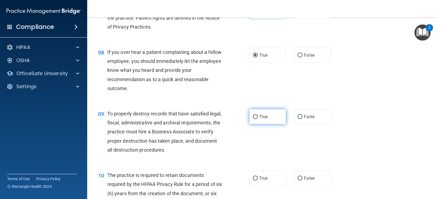
click at [254, 119] on label "True" at bounding box center [267, 116] width 36 height 15
click at [254, 119] on input "True" at bounding box center [255, 117] width 5 height 4
radio input "true"
click at [255, 176] on input "True" at bounding box center [255, 178] width 5 height 4
radio input "true"
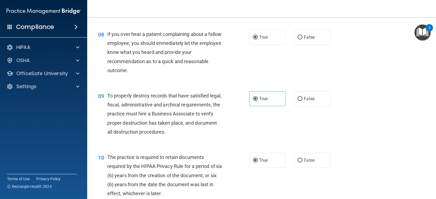
scroll to position [463, 0]
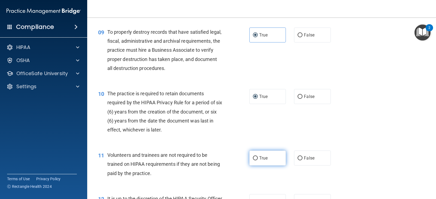
click at [253, 161] on label "True" at bounding box center [267, 158] width 36 height 15
click at [253, 160] on input "True" at bounding box center [255, 158] width 5 height 4
radio input "true"
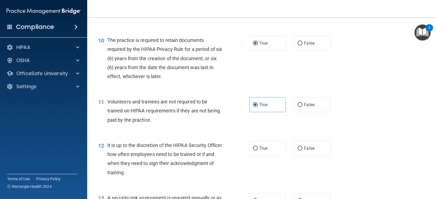
scroll to position [517, 0]
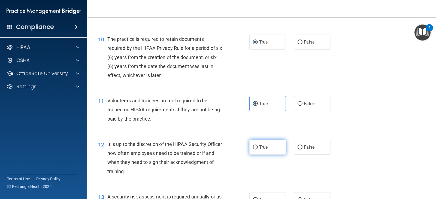
click at [254, 147] on input "True" at bounding box center [255, 147] width 5 height 4
radio input "true"
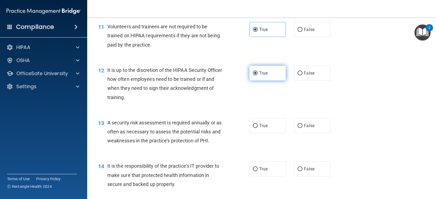
scroll to position [599, 0]
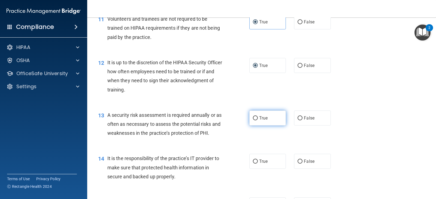
click at [254, 118] on input "True" at bounding box center [255, 118] width 5 height 4
radio input "true"
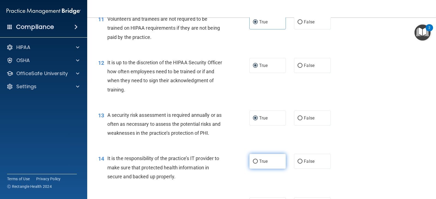
click at [251, 164] on label "True" at bounding box center [267, 161] width 36 height 15
click at [253, 164] on input "True" at bounding box center [255, 162] width 5 height 4
radio input "true"
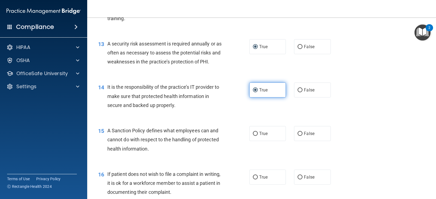
scroll to position [681, 0]
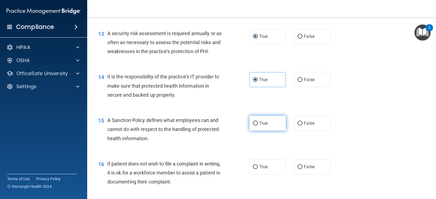
click at [253, 122] on input "True" at bounding box center [255, 123] width 5 height 4
radio input "true"
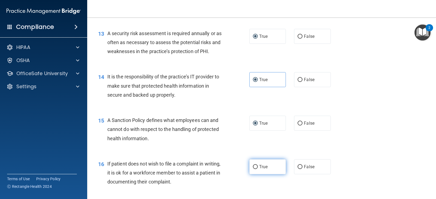
click at [255, 167] on input "True" at bounding box center [255, 167] width 5 height 4
radio input "true"
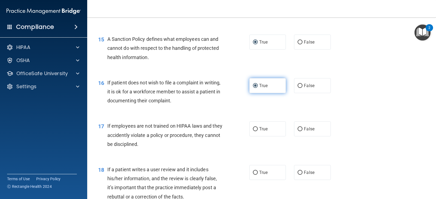
scroll to position [763, 0]
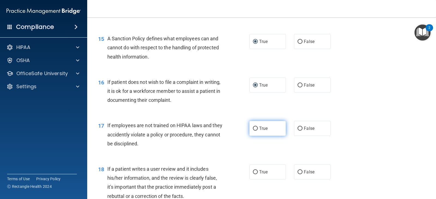
click at [254, 129] on input "True" at bounding box center [255, 129] width 5 height 4
radio input "true"
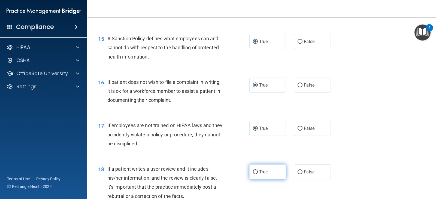
click at [253, 172] on input "True" at bounding box center [255, 172] width 5 height 4
radio input "true"
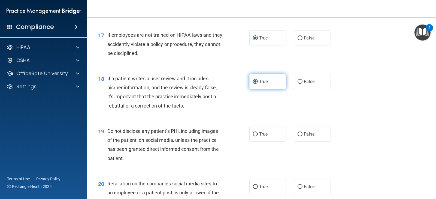
scroll to position [872, 0]
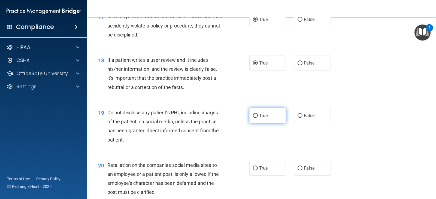
click at [254, 115] on input "True" at bounding box center [255, 116] width 5 height 4
radio input "true"
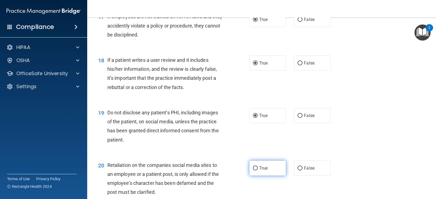
click at [255, 169] on input "True" at bounding box center [255, 168] width 5 height 4
radio input "true"
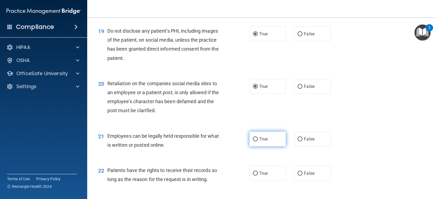
click at [254, 139] on input "True" at bounding box center [255, 139] width 5 height 4
radio input "true"
click at [253, 175] on input "True" at bounding box center [255, 174] width 5 height 4
radio input "true"
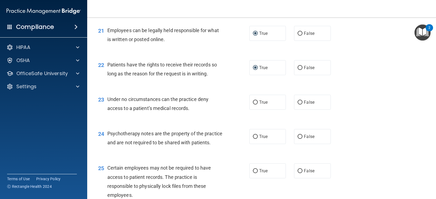
scroll to position [1062, 0]
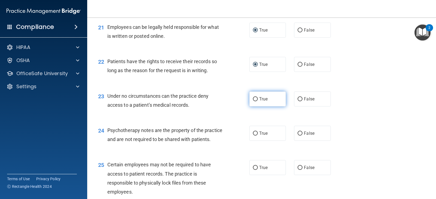
click at [253, 101] on input "True" at bounding box center [255, 99] width 5 height 4
radio input "true"
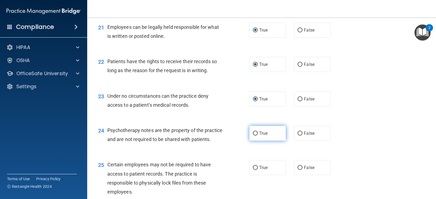
click at [253, 132] on input "True" at bounding box center [255, 134] width 5 height 4
radio input "true"
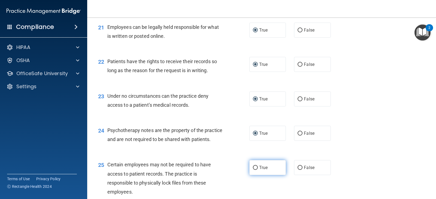
click at [255, 175] on label "True" at bounding box center [267, 167] width 36 height 15
click at [255, 170] on input "True" at bounding box center [255, 168] width 5 height 4
radio input "true"
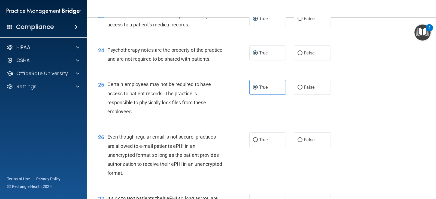
scroll to position [1144, 0]
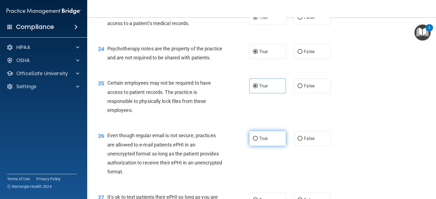
click at [253, 141] on input "True" at bounding box center [255, 139] width 5 height 4
radio input "true"
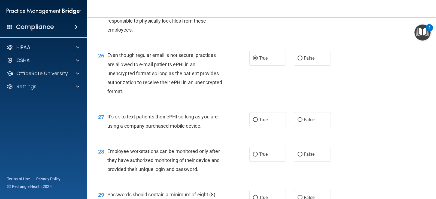
scroll to position [1226, 0]
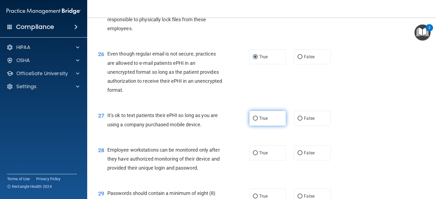
click at [254, 121] on input "True" at bounding box center [255, 119] width 5 height 4
radio input "true"
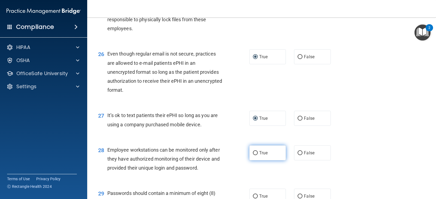
click at [253, 155] on input "True" at bounding box center [255, 153] width 5 height 4
radio input "true"
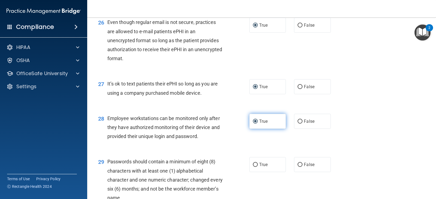
scroll to position [1307, 0]
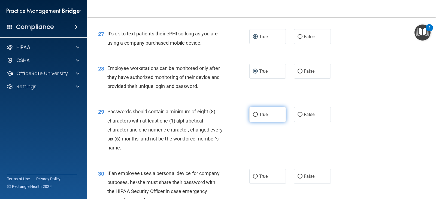
click at [255, 117] on input "True" at bounding box center [255, 115] width 5 height 4
radio input "true"
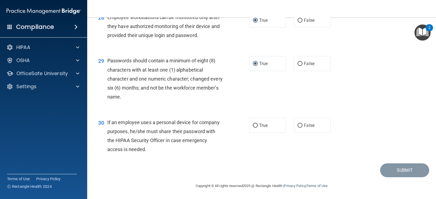
scroll to position [1367, 0]
click at [253, 124] on input "True" at bounding box center [255, 126] width 5 height 4
radio input "true"
click at [402, 171] on button "Submit" at bounding box center [404, 170] width 49 height 14
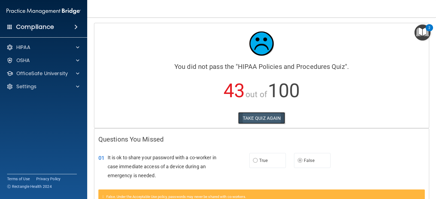
click at [257, 118] on button "TAKE QUIZ AGAIN" at bounding box center [261, 118] width 47 height 12
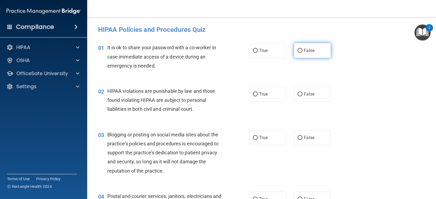
click at [300, 52] on input "False" at bounding box center [299, 51] width 5 height 4
radio input "true"
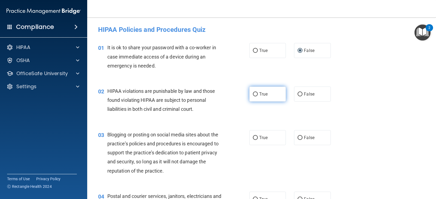
click at [249, 94] on label "True" at bounding box center [267, 94] width 36 height 15
click at [253, 94] on input "True" at bounding box center [255, 94] width 5 height 4
radio input "true"
click at [304, 136] on span "False" at bounding box center [309, 137] width 11 height 5
click at [301, 136] on input "False" at bounding box center [299, 138] width 5 height 4
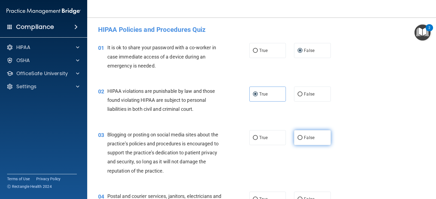
radio input "true"
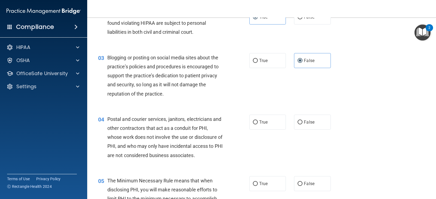
scroll to position [82, 0]
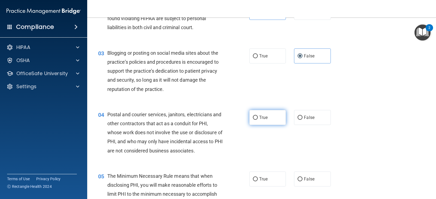
click at [258, 111] on label "True" at bounding box center [267, 117] width 36 height 15
click at [258, 116] on input "True" at bounding box center [255, 118] width 5 height 4
radio input "true"
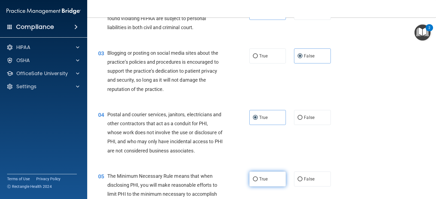
click at [253, 179] on input "True" at bounding box center [255, 179] width 5 height 4
radio input "true"
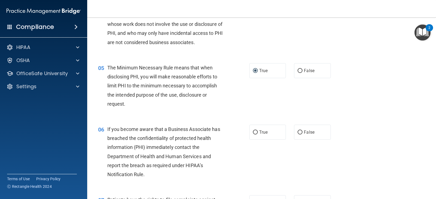
scroll to position [191, 0]
click at [299, 131] on input "False" at bounding box center [299, 132] width 5 height 4
radio input "true"
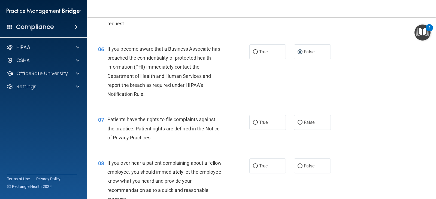
scroll to position [272, 0]
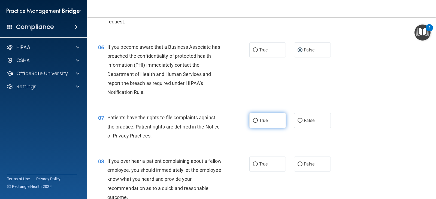
click at [254, 120] on input "True" at bounding box center [255, 121] width 5 height 4
radio input "true"
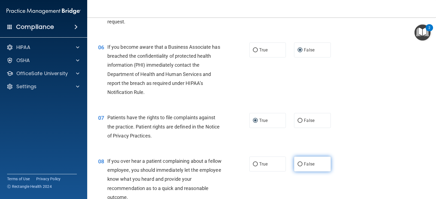
click at [298, 164] on input "False" at bounding box center [299, 164] width 5 height 4
radio input "true"
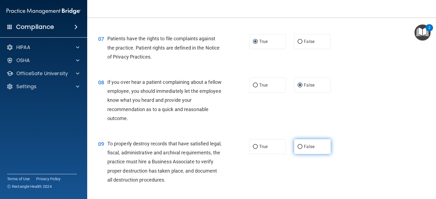
scroll to position [354, 0]
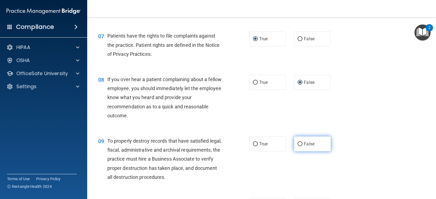
click at [298, 145] on input "False" at bounding box center [299, 144] width 5 height 4
radio input "true"
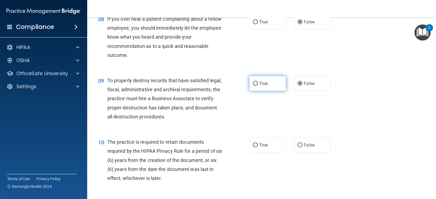
scroll to position [436, 0]
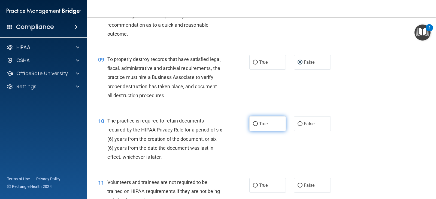
click at [253, 122] on input "True" at bounding box center [255, 124] width 5 height 4
radio input "true"
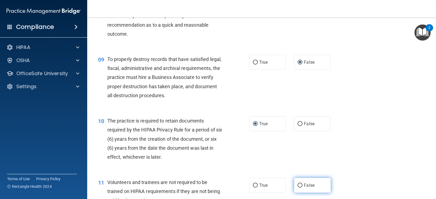
click at [297, 184] on input "False" at bounding box center [299, 186] width 5 height 4
radio input "true"
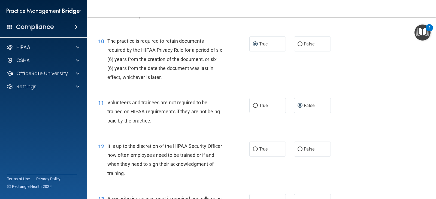
scroll to position [517, 0]
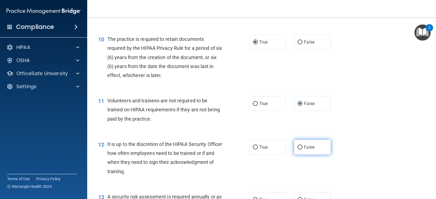
click at [297, 144] on label "False" at bounding box center [312, 147] width 36 height 15
click at [297, 145] on input "False" at bounding box center [299, 147] width 5 height 4
radio input "true"
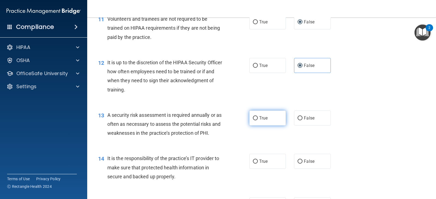
click at [255, 117] on input "True" at bounding box center [255, 118] width 5 height 4
radio input "true"
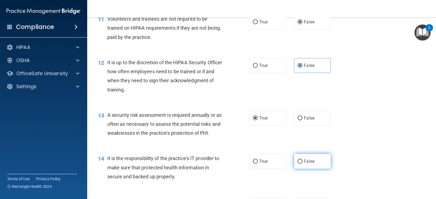
click at [298, 160] on input "False" at bounding box center [299, 162] width 5 height 4
radio input "true"
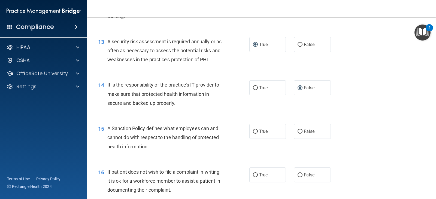
scroll to position [681, 0]
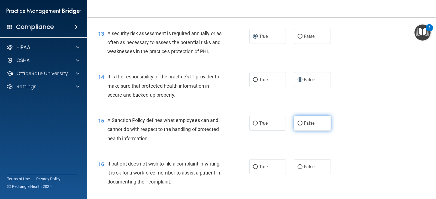
click at [298, 124] on input "False" at bounding box center [299, 123] width 5 height 4
radio input "true"
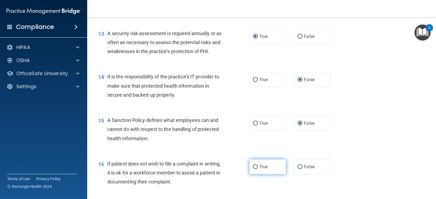
click at [253, 166] on input "True" at bounding box center [255, 167] width 5 height 4
radio input "true"
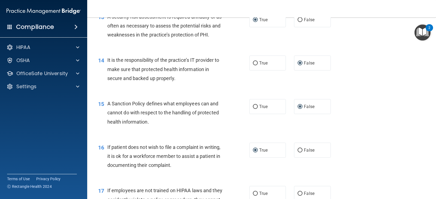
scroll to position [708, 0]
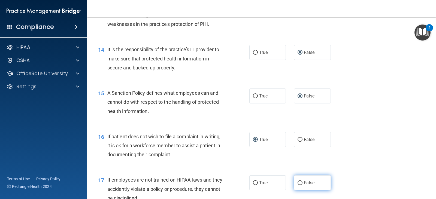
click at [298, 182] on input "False" at bounding box center [299, 183] width 5 height 4
radio input "true"
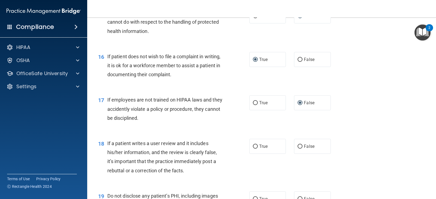
scroll to position [790, 0]
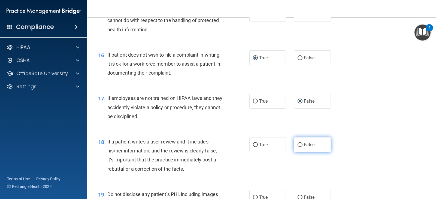
click at [297, 147] on input "False" at bounding box center [299, 145] width 5 height 4
radio input "true"
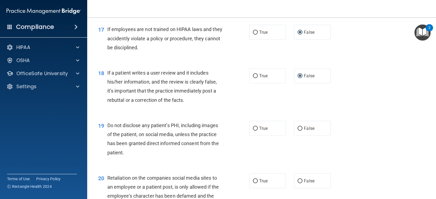
scroll to position [872, 0]
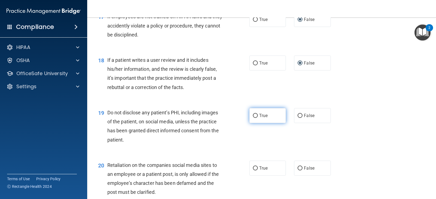
click at [255, 117] on input "True" at bounding box center [255, 116] width 5 height 4
radio input "true"
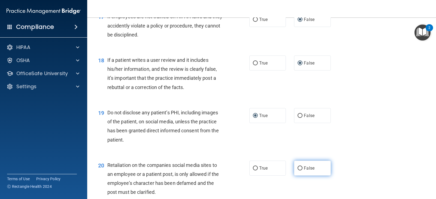
click at [301, 167] on label "False" at bounding box center [312, 168] width 36 height 15
click at [301, 167] on input "False" at bounding box center [299, 168] width 5 height 4
radio input "true"
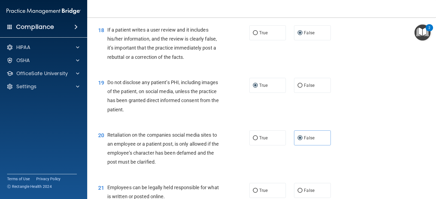
scroll to position [953, 0]
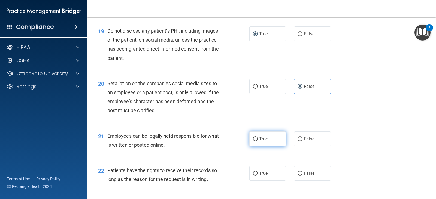
click at [253, 138] on input "True" at bounding box center [255, 139] width 5 height 4
radio input "true"
click at [297, 173] on input "False" at bounding box center [299, 174] width 5 height 4
radio input "true"
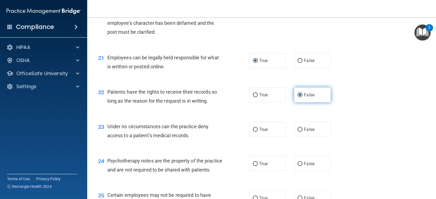
scroll to position [1035, 0]
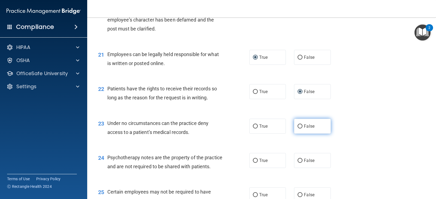
click at [298, 130] on label "False" at bounding box center [312, 126] width 36 height 15
click at [298, 129] on input "False" at bounding box center [299, 126] width 5 height 4
radio input "true"
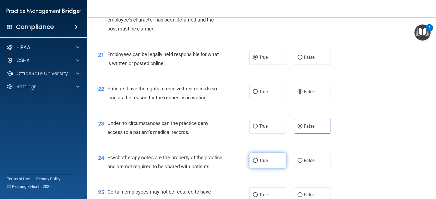
click at [254, 162] on input "True" at bounding box center [255, 161] width 5 height 4
radio input "true"
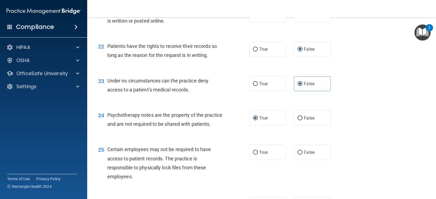
scroll to position [1117, 0]
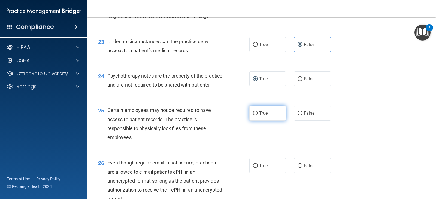
click at [254, 115] on input "True" at bounding box center [255, 113] width 5 height 4
radio input "true"
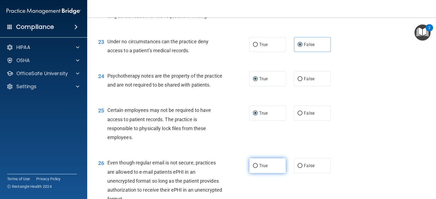
click at [253, 168] on input "True" at bounding box center [255, 166] width 5 height 4
radio input "true"
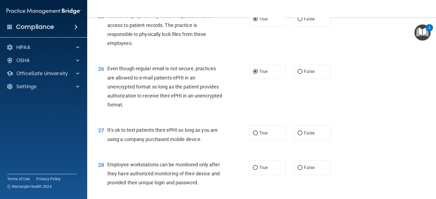
scroll to position [1226, 0]
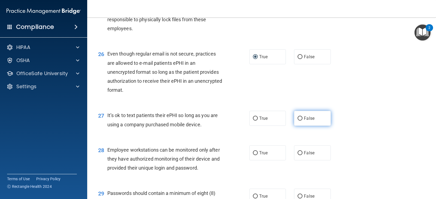
click at [297, 121] on input "False" at bounding box center [299, 119] width 5 height 4
radio input "true"
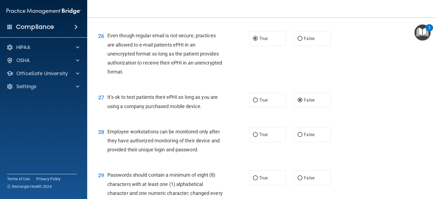
scroll to position [1280, 0]
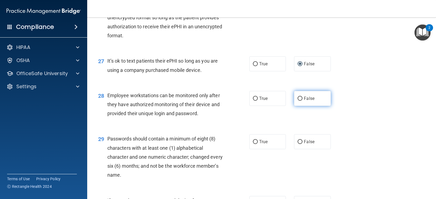
click at [299, 101] on input "False" at bounding box center [299, 99] width 5 height 4
radio input "true"
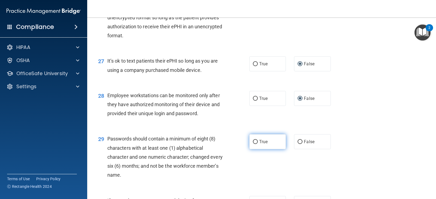
click at [255, 144] on input "True" at bounding box center [255, 142] width 5 height 4
radio input "true"
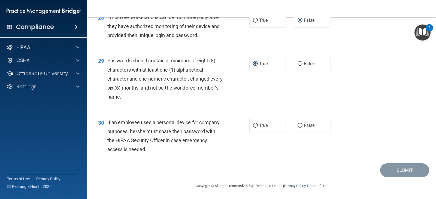
scroll to position [1367, 0]
click at [297, 124] on input "False" at bounding box center [299, 126] width 5 height 4
radio input "true"
click at [395, 168] on button "Submit" at bounding box center [404, 170] width 49 height 14
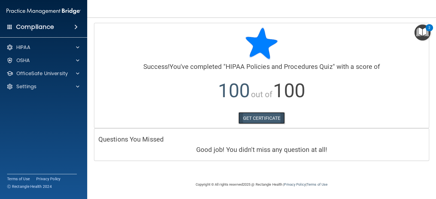
click at [266, 119] on link "GET CERTIFICATE" at bounding box center [261, 118] width 47 height 12
click at [51, 77] on div "OfficeSafe University" at bounding box center [43, 73] width 87 height 11
click at [8, 73] on div at bounding box center [10, 73] width 7 height 7
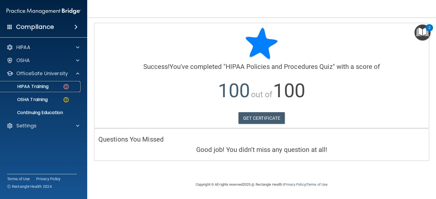
click at [21, 86] on p "HIPAA Training" at bounding box center [26, 86] width 45 height 5
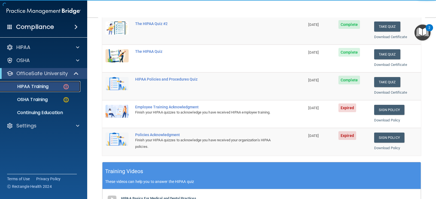
scroll to position [82, 0]
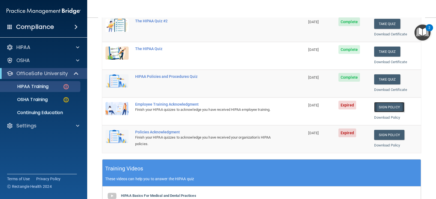
click at [391, 106] on link "Sign Policy" at bounding box center [389, 107] width 30 height 10
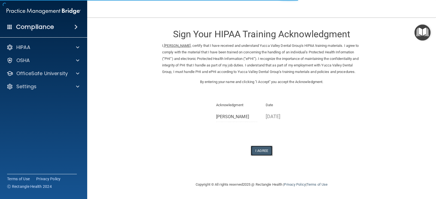
click at [260, 156] on button "I Agree" at bounding box center [262, 151] width 22 height 10
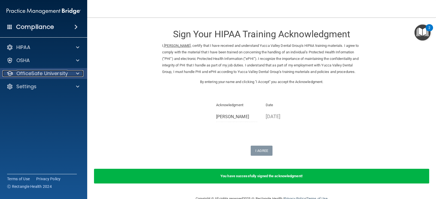
click at [32, 73] on p "OfficeSafe University" at bounding box center [41, 73] width 51 height 7
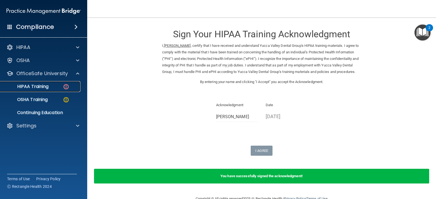
click at [33, 90] on link "HIPAA Training" at bounding box center [38, 86] width 86 height 11
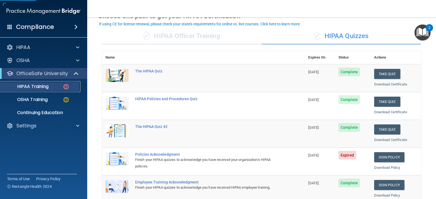
scroll to position [82, 0]
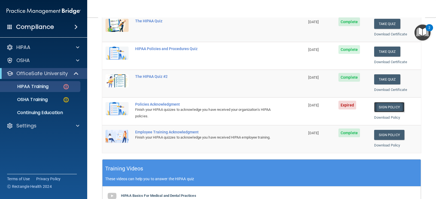
click at [393, 105] on link "Sign Policy" at bounding box center [389, 107] width 30 height 10
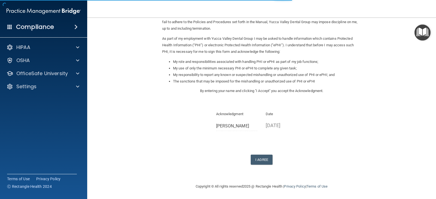
scroll to position [50, 0]
click at [257, 158] on button "I Agree" at bounding box center [262, 159] width 22 height 10
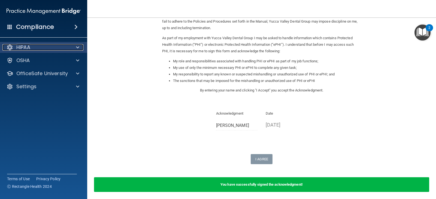
click at [10, 47] on div at bounding box center [10, 47] width 7 height 7
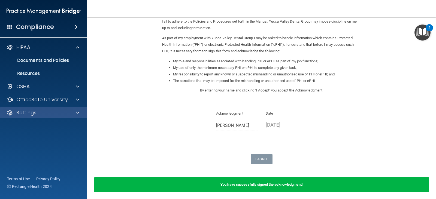
drag, startPoint x: 19, startPoint y: 128, endPoint x: 27, endPoint y: 108, distance: 21.7
click at [21, 123] on accordion "HIPAA Documents and Policies Report an Incident Business Associates Emergency P…" at bounding box center [43, 84] width 87 height 89
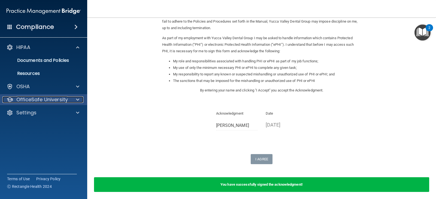
click at [35, 99] on p "OfficeSafe University" at bounding box center [41, 99] width 51 height 7
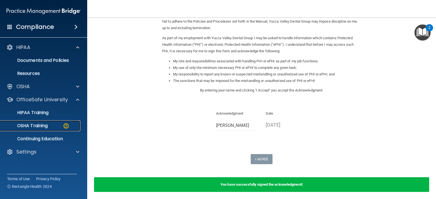
click at [31, 127] on p "OSHA Training" at bounding box center [26, 125] width 44 height 5
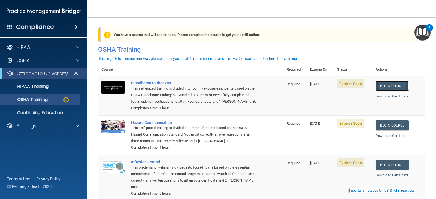
click at [386, 87] on link "Begin Course" at bounding box center [391, 86] width 33 height 10
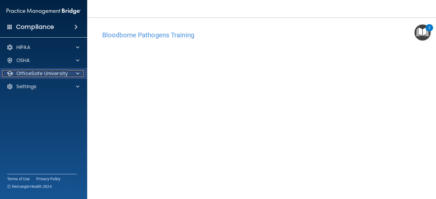
click at [45, 76] on p "OfficeSafe University" at bounding box center [41, 73] width 51 height 7
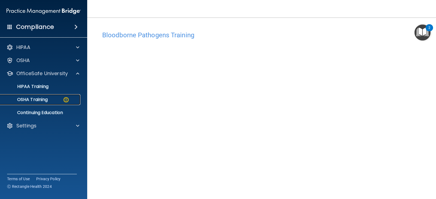
click at [29, 99] on p "OSHA Training" at bounding box center [26, 99] width 44 height 5
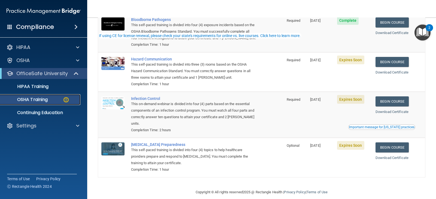
scroll to position [71, 0]
